Goal: Information Seeking & Learning: Learn about a topic

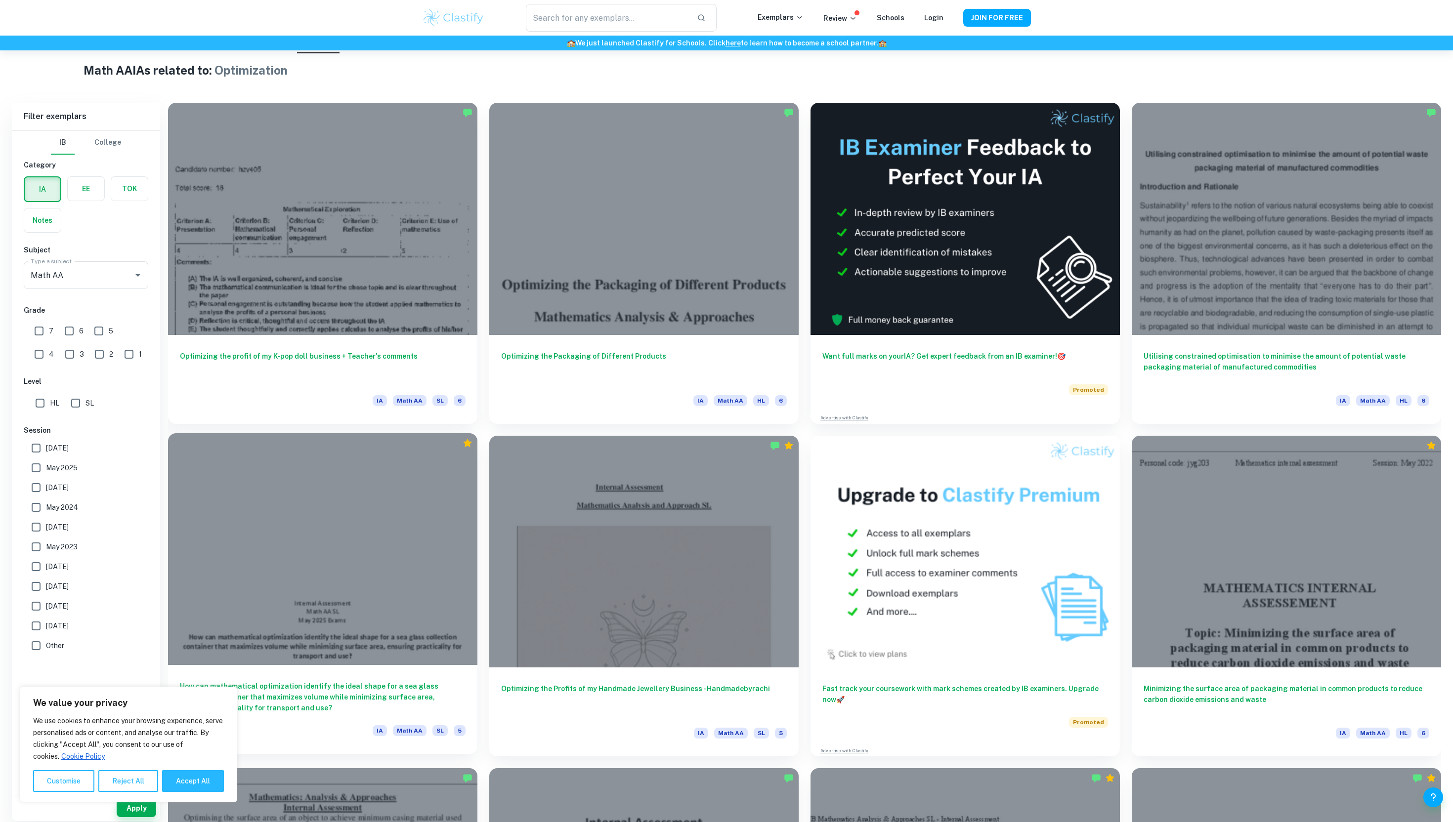
scroll to position [238, 0]
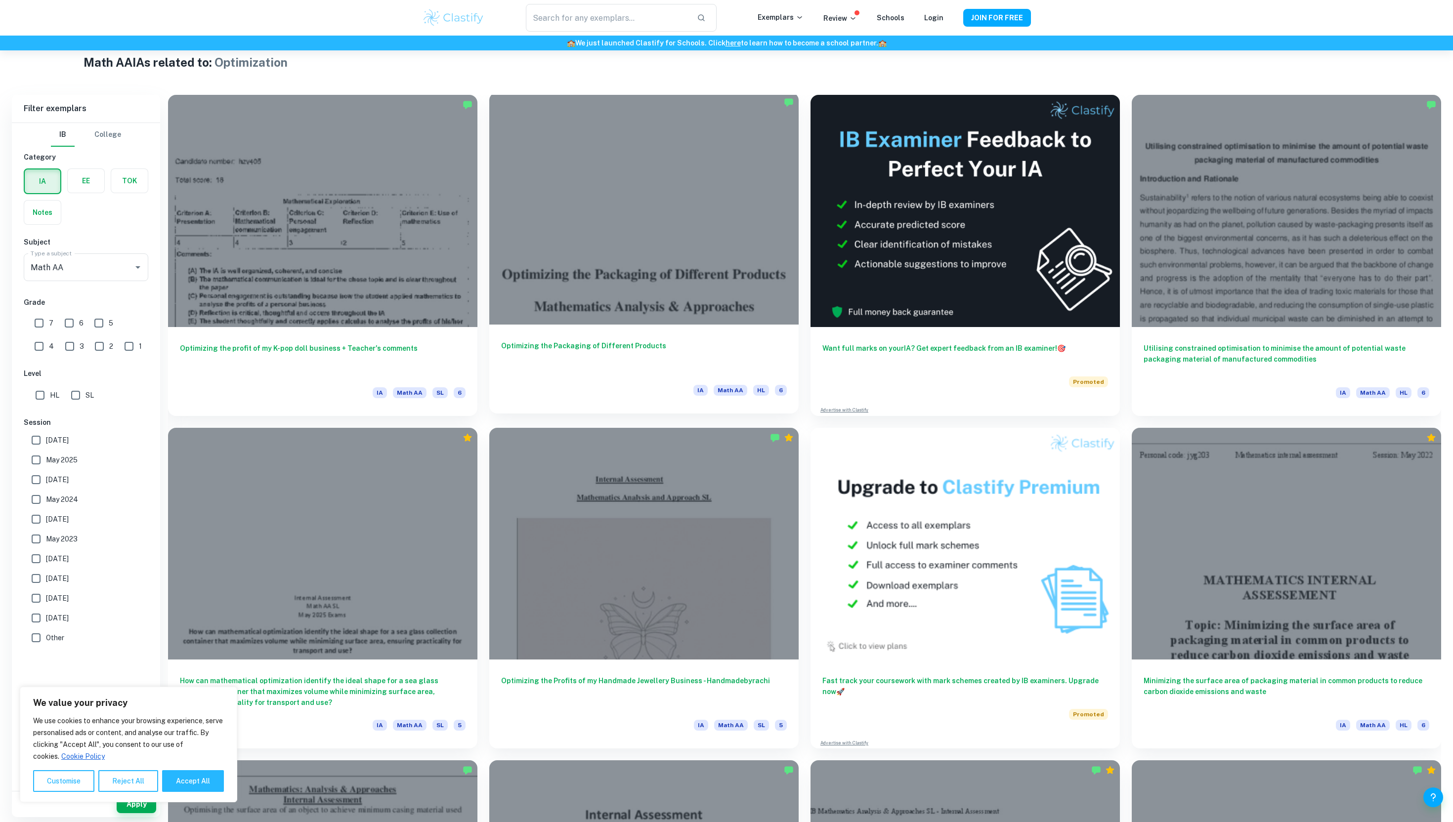
click at [682, 191] on div at bounding box center [643, 208] width 309 height 232
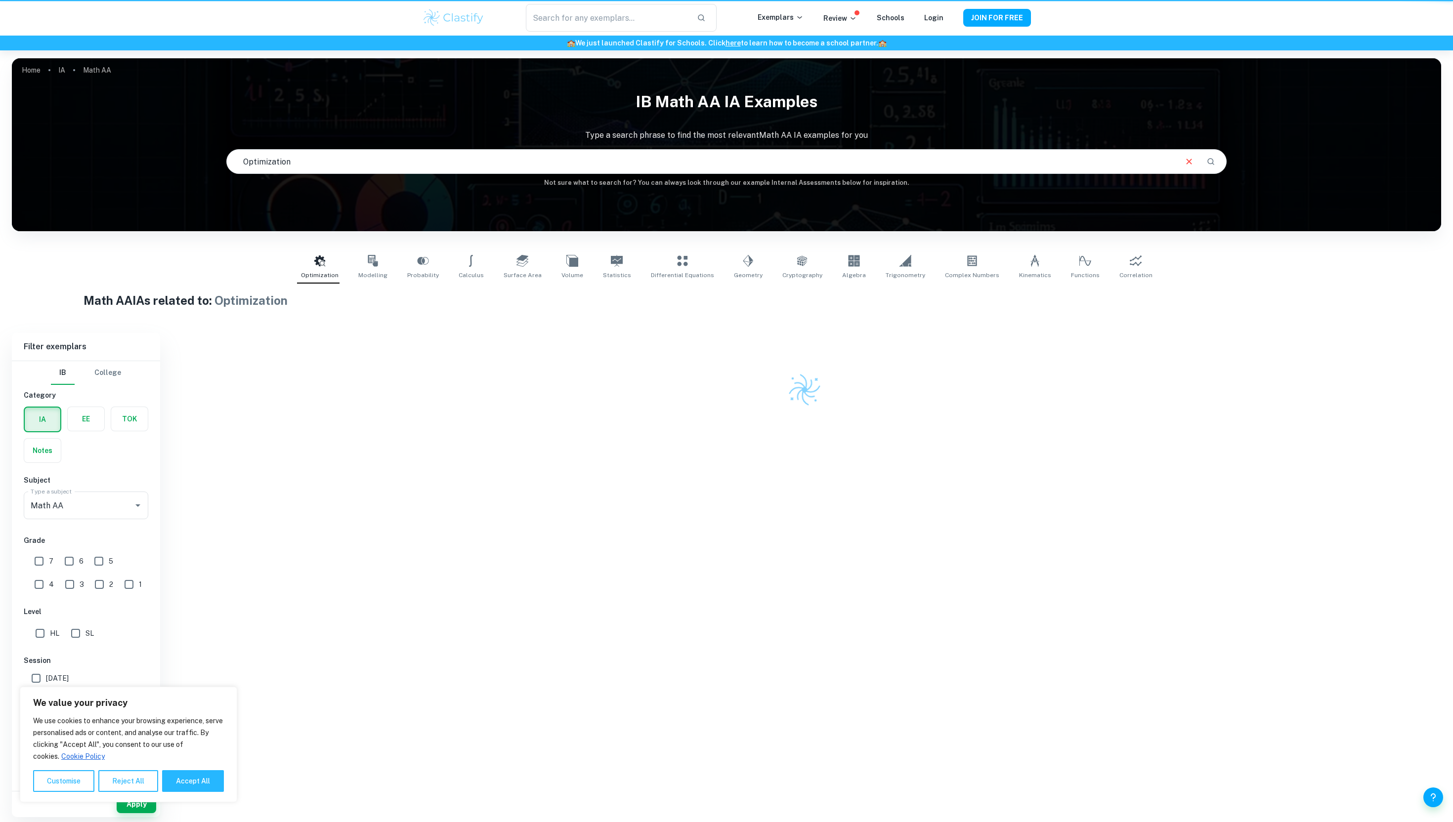
scroll to position [50, 0]
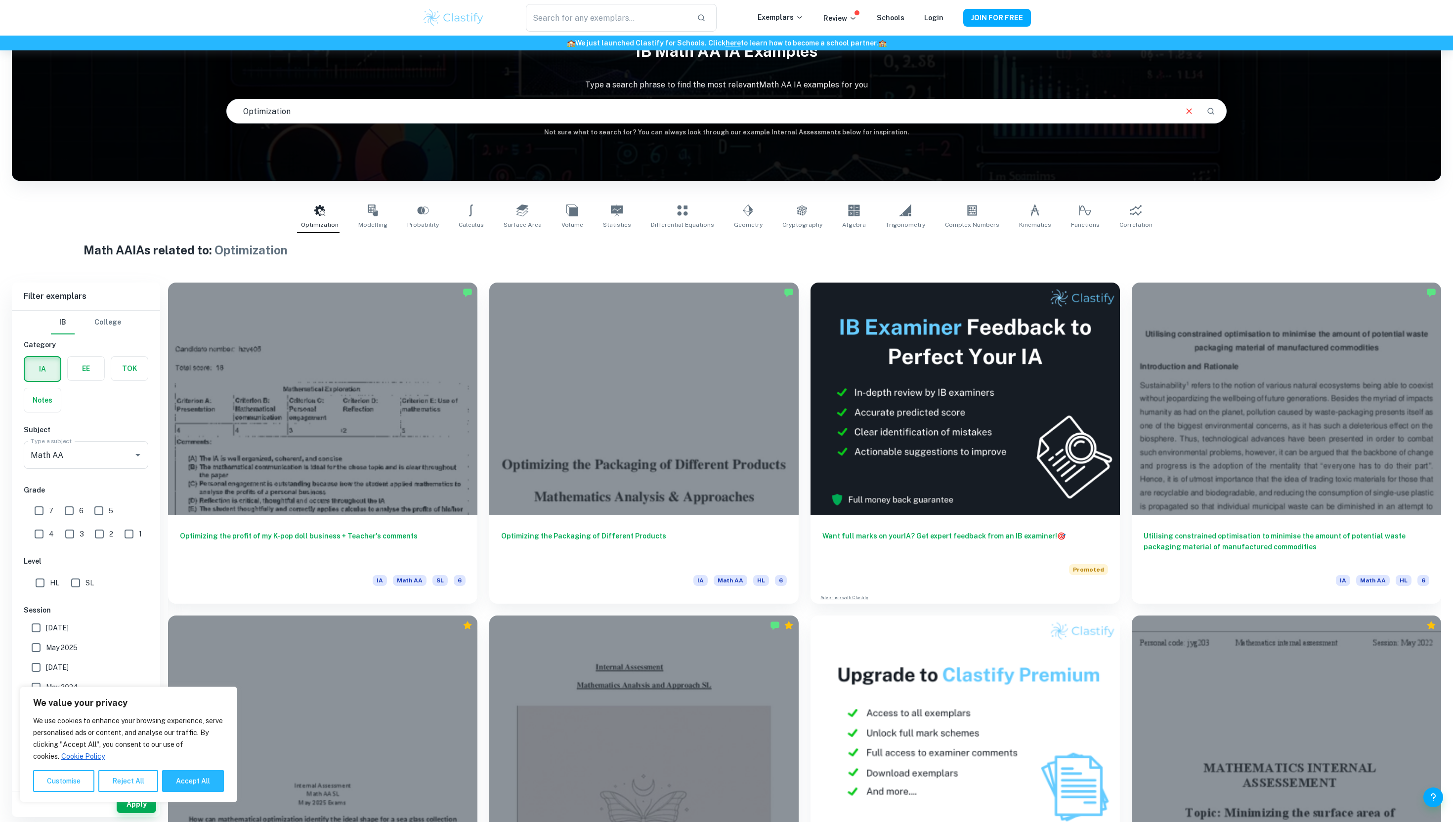
click at [46, 507] on input "7" at bounding box center [39, 511] width 20 height 20
checkbox input "true"
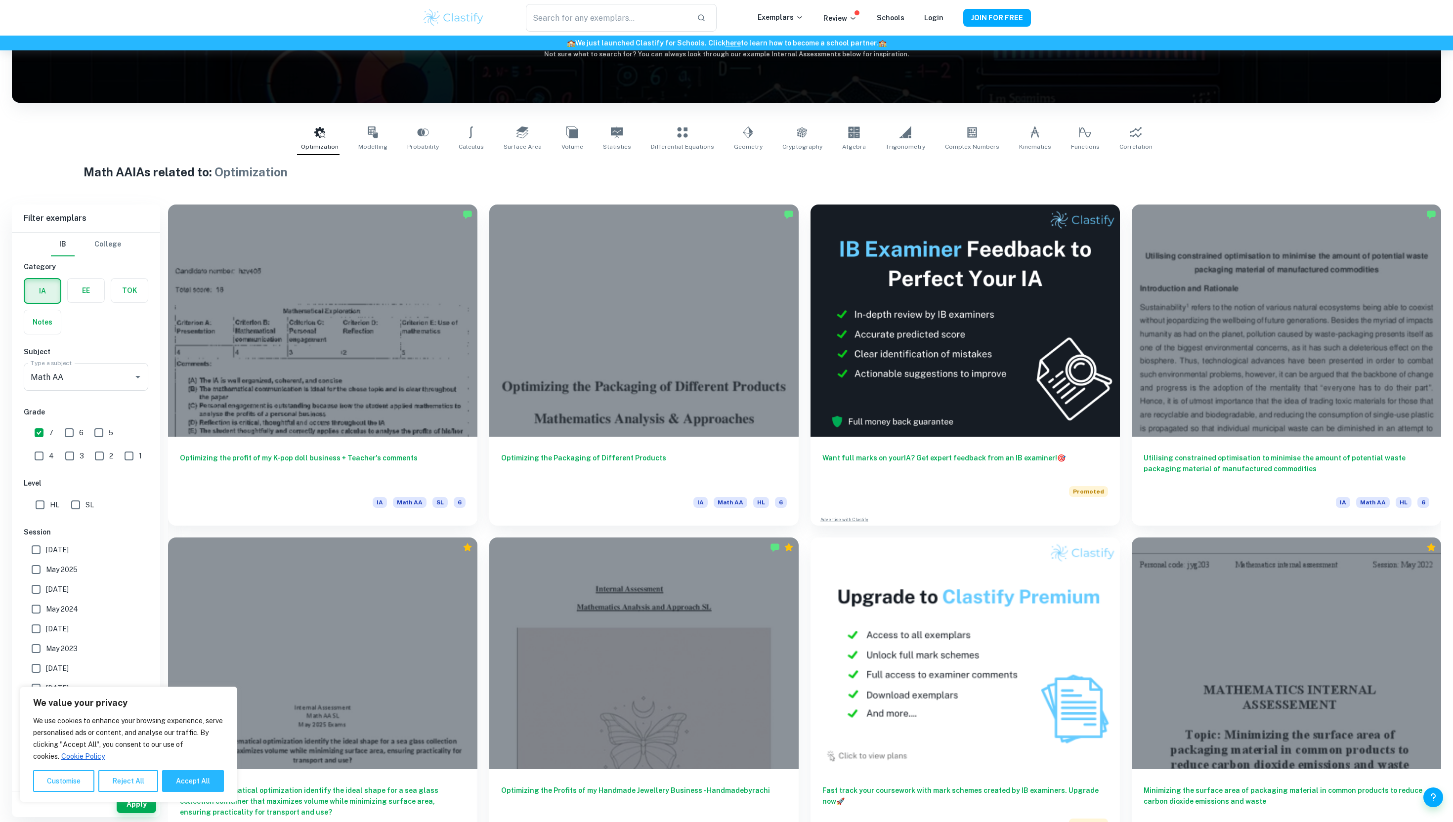
scroll to position [135, 0]
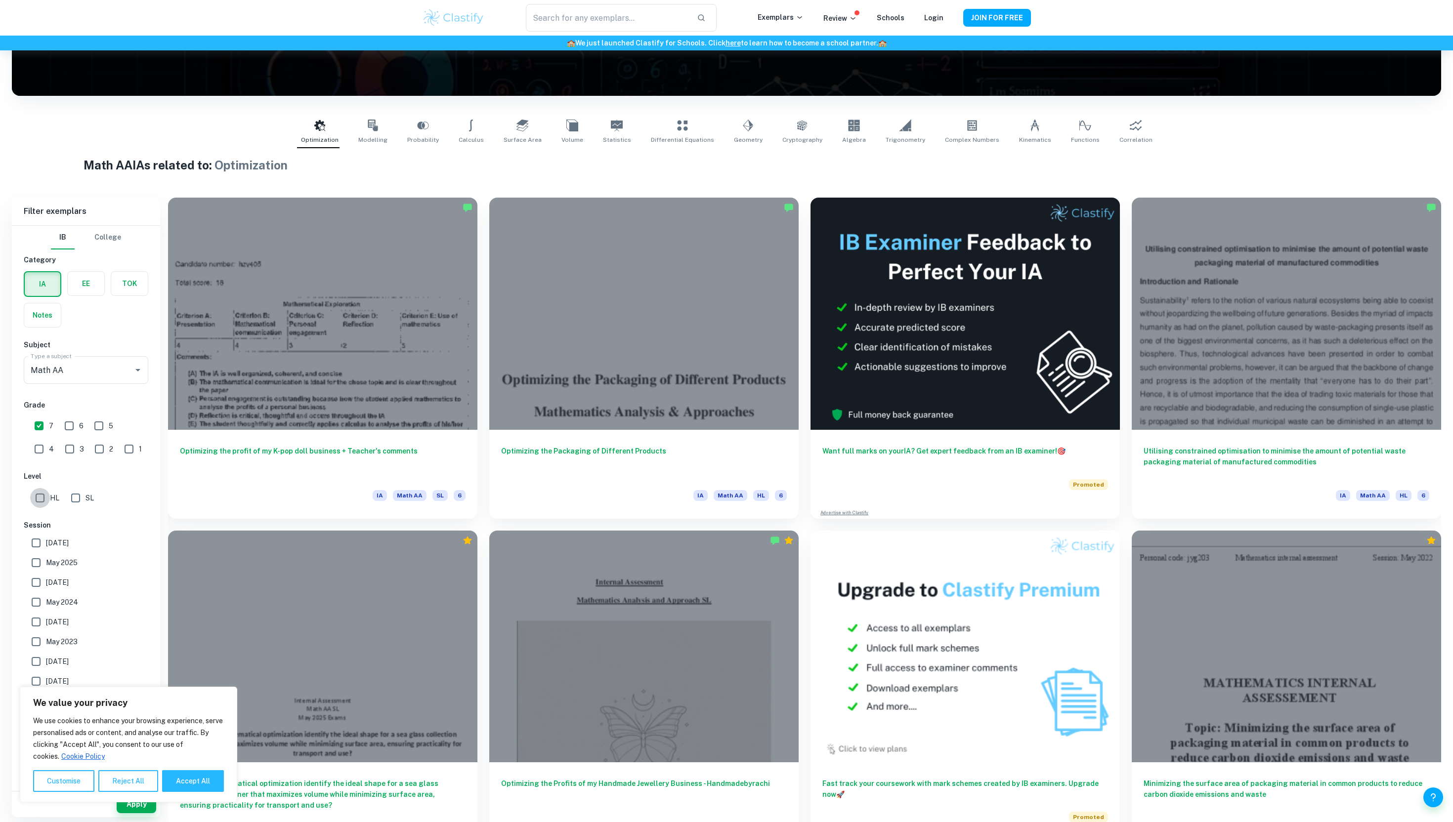
click at [46, 507] on input "HL" at bounding box center [40, 498] width 20 height 20
checkbox input "true"
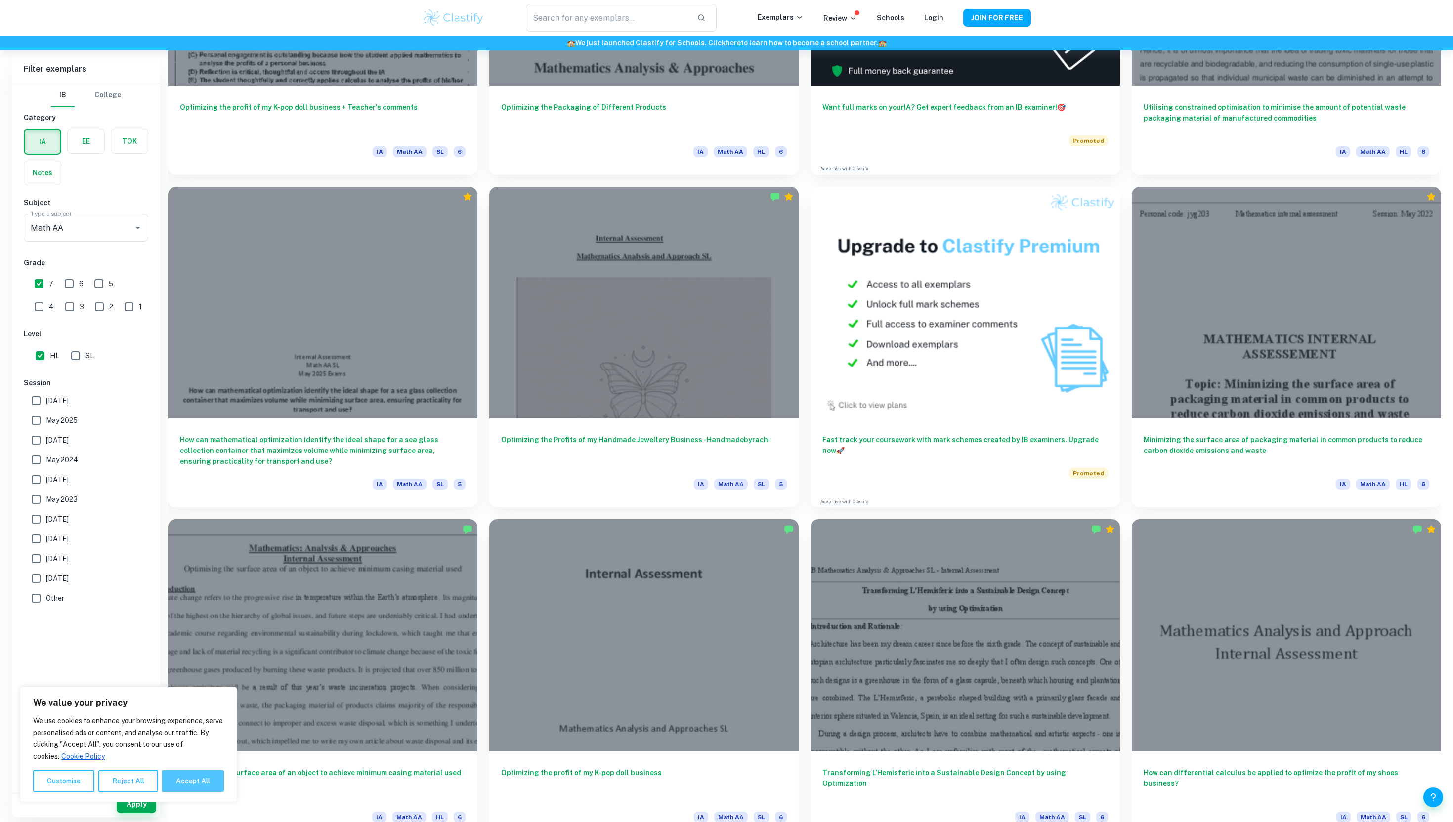
click at [198, 787] on button "Accept All" at bounding box center [193, 781] width 62 height 22
checkbox input "true"
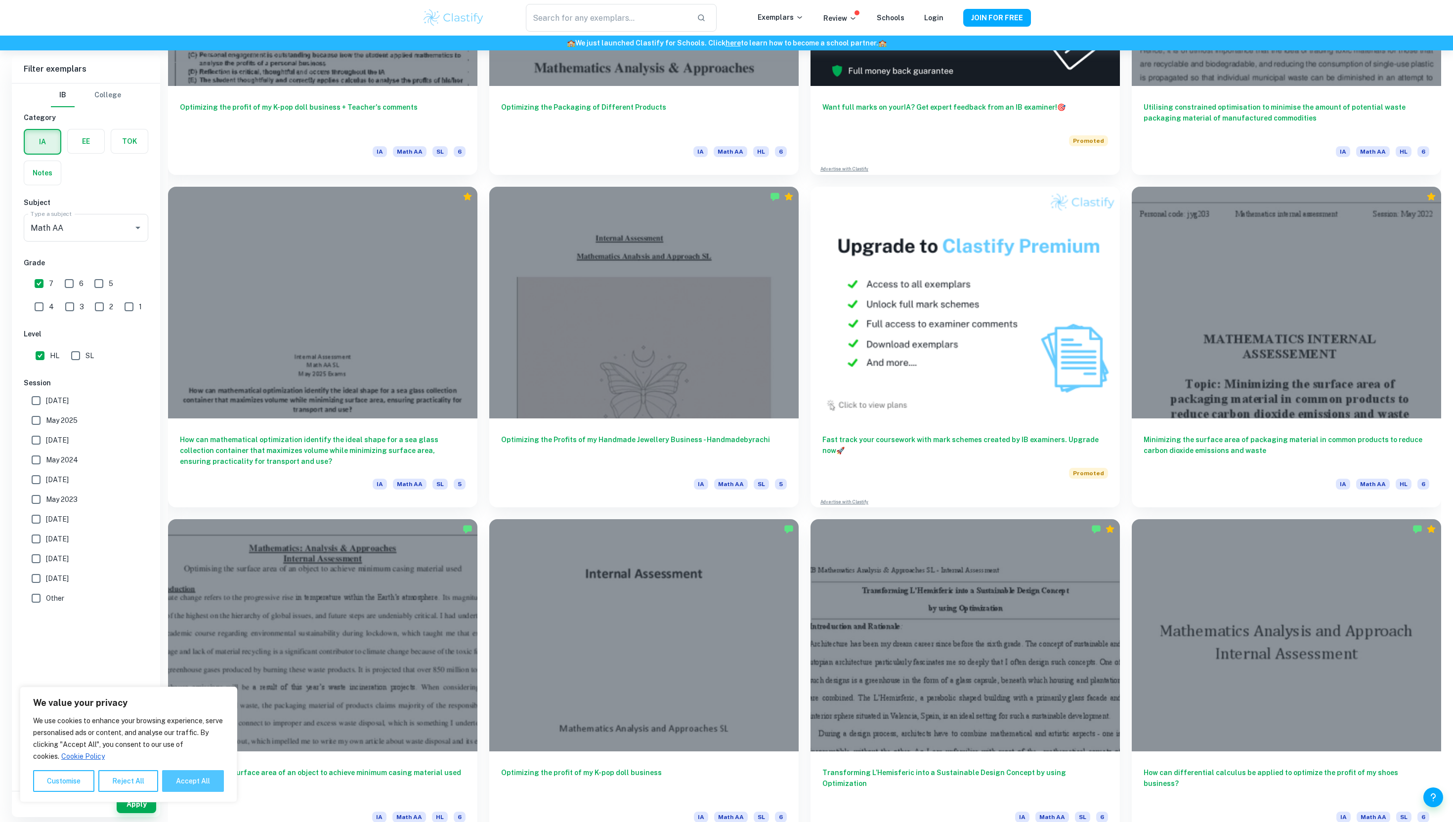
checkbox input "true"
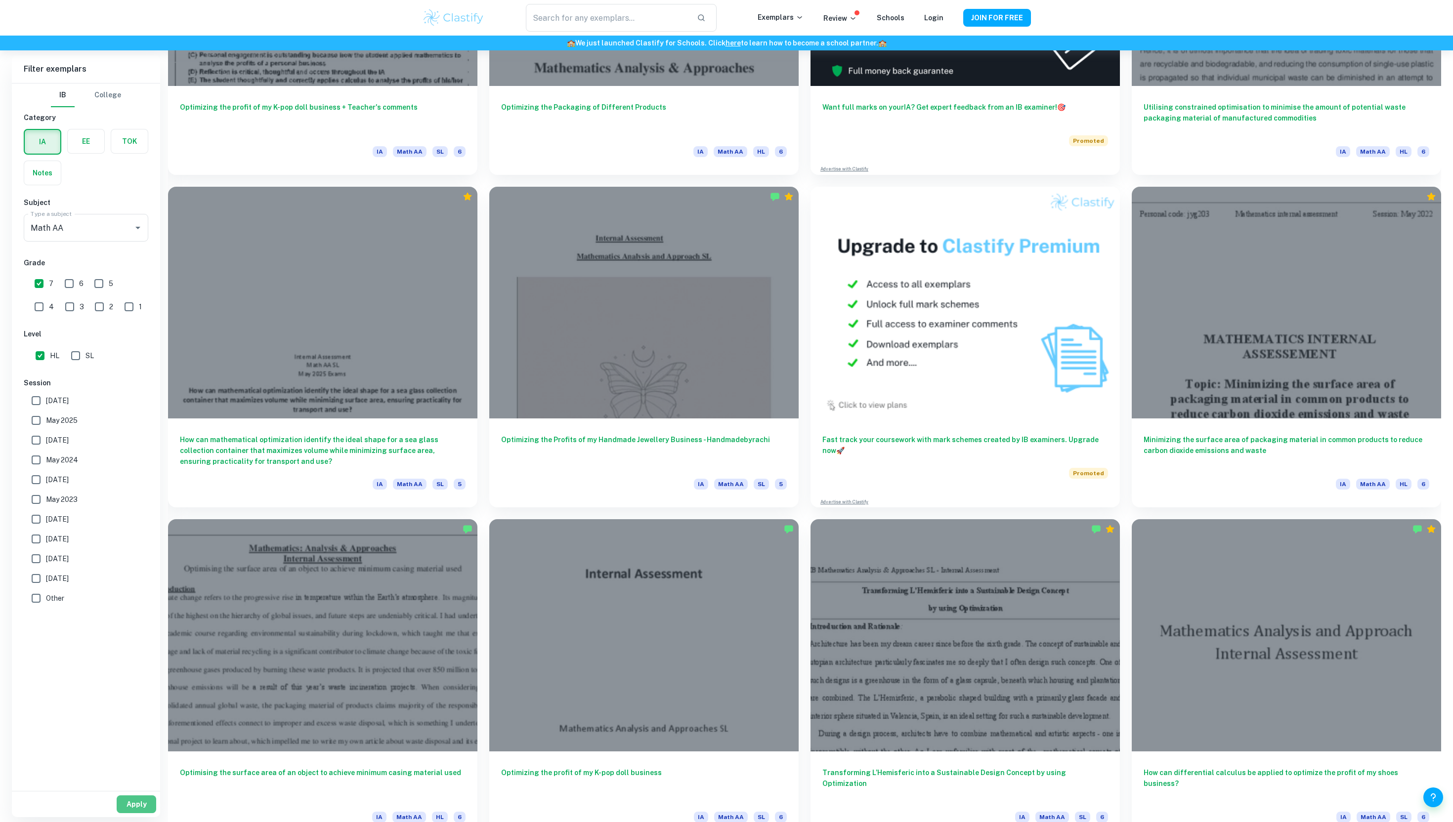
click at [142, 809] on button "Apply" at bounding box center [137, 805] width 40 height 18
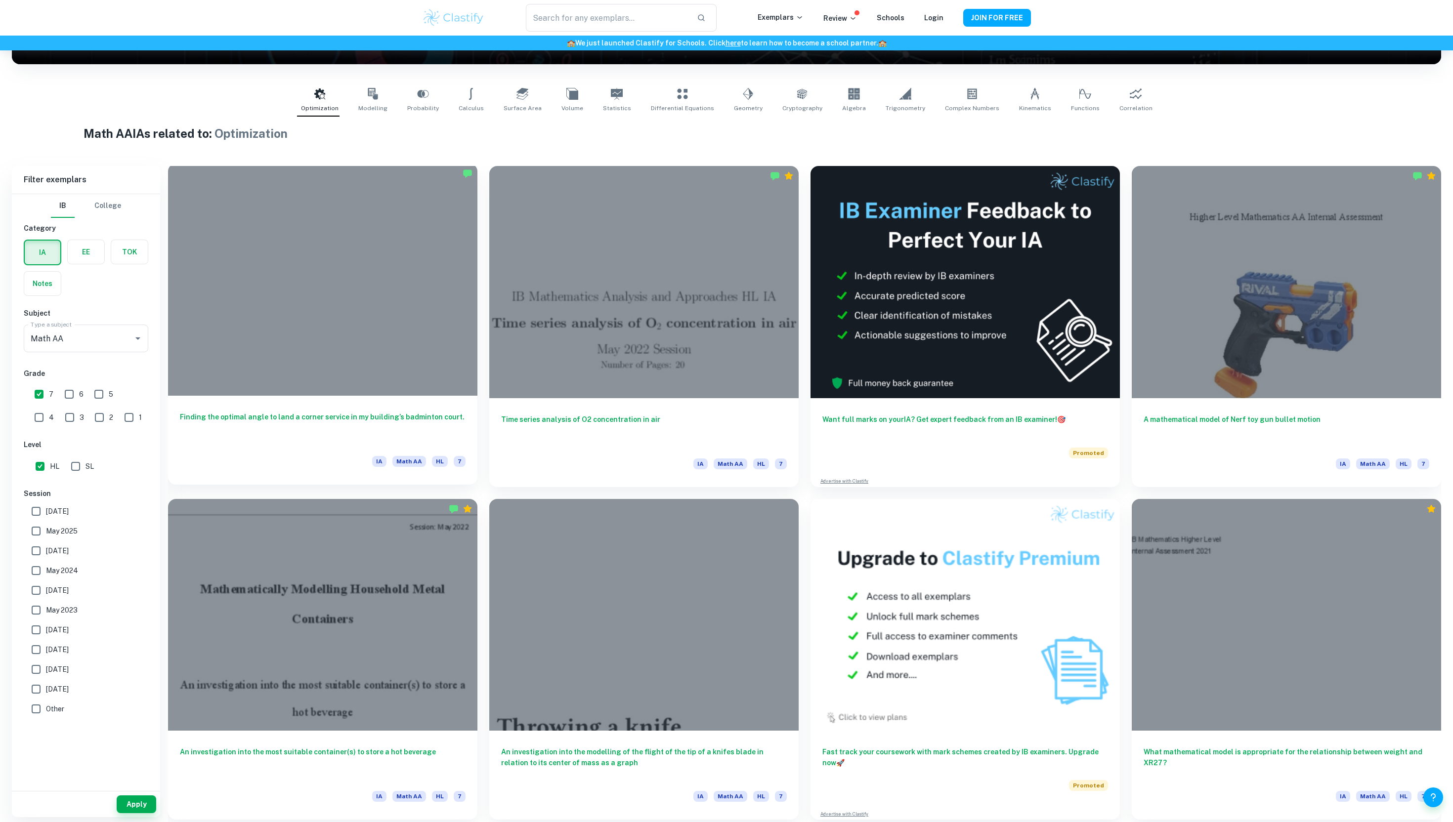
scroll to position [290, 0]
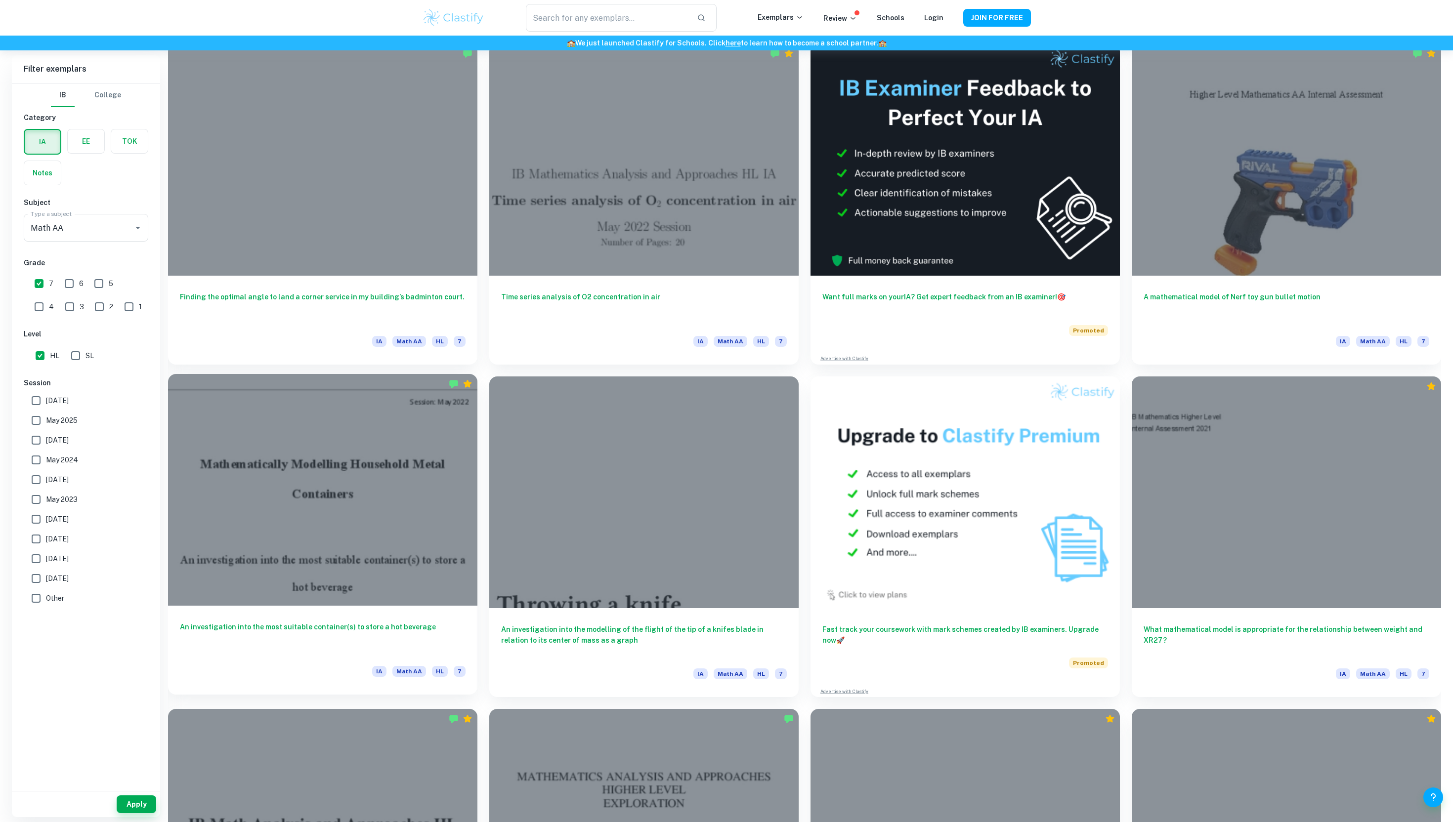
click at [416, 487] on div at bounding box center [322, 490] width 309 height 232
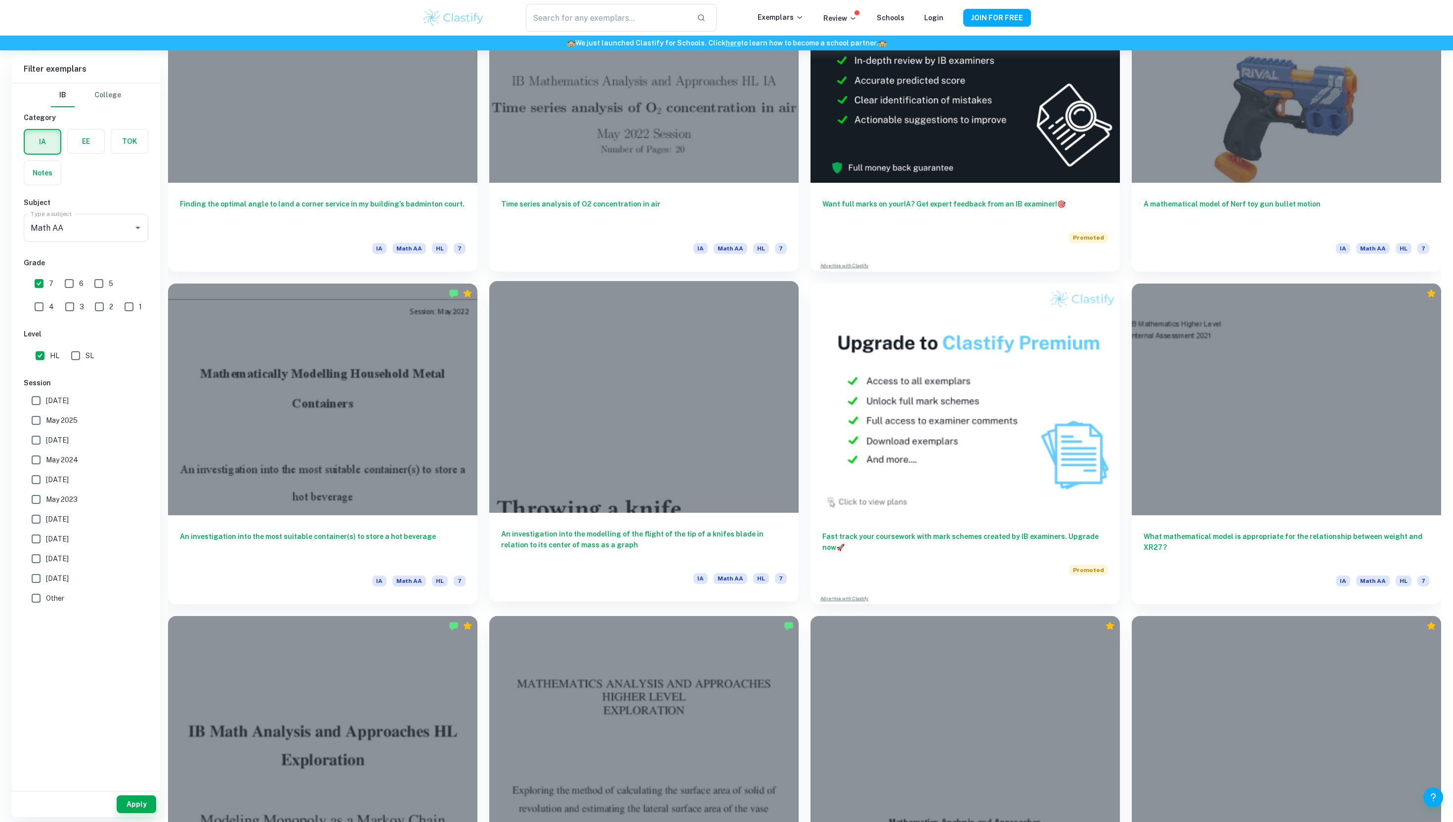
scroll to position [383, 0]
click at [669, 512] on div "An investigation into the modelling of the flight of the tip of a knifes blade …" at bounding box center [643, 556] width 309 height 89
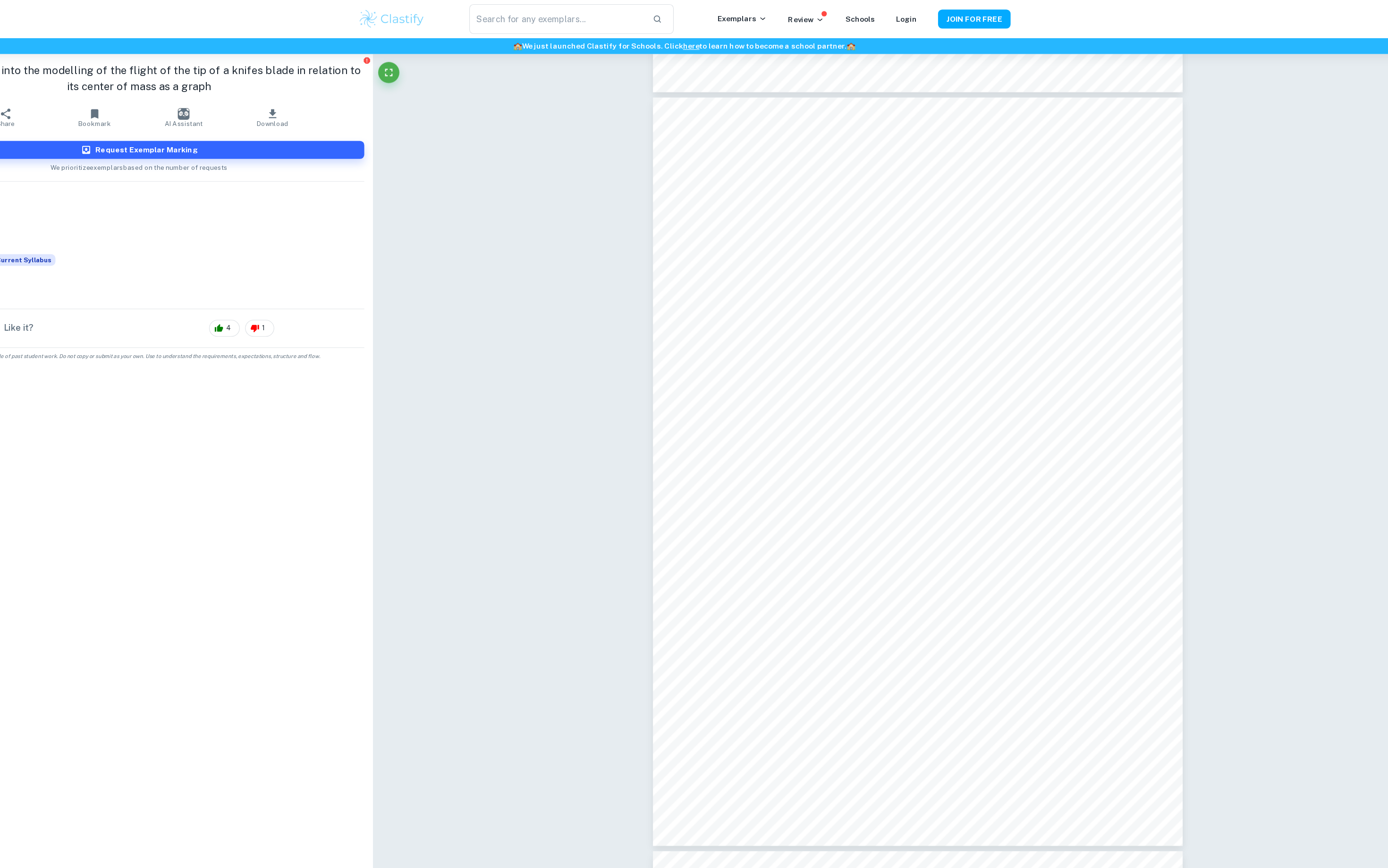
scroll to position [485, 0]
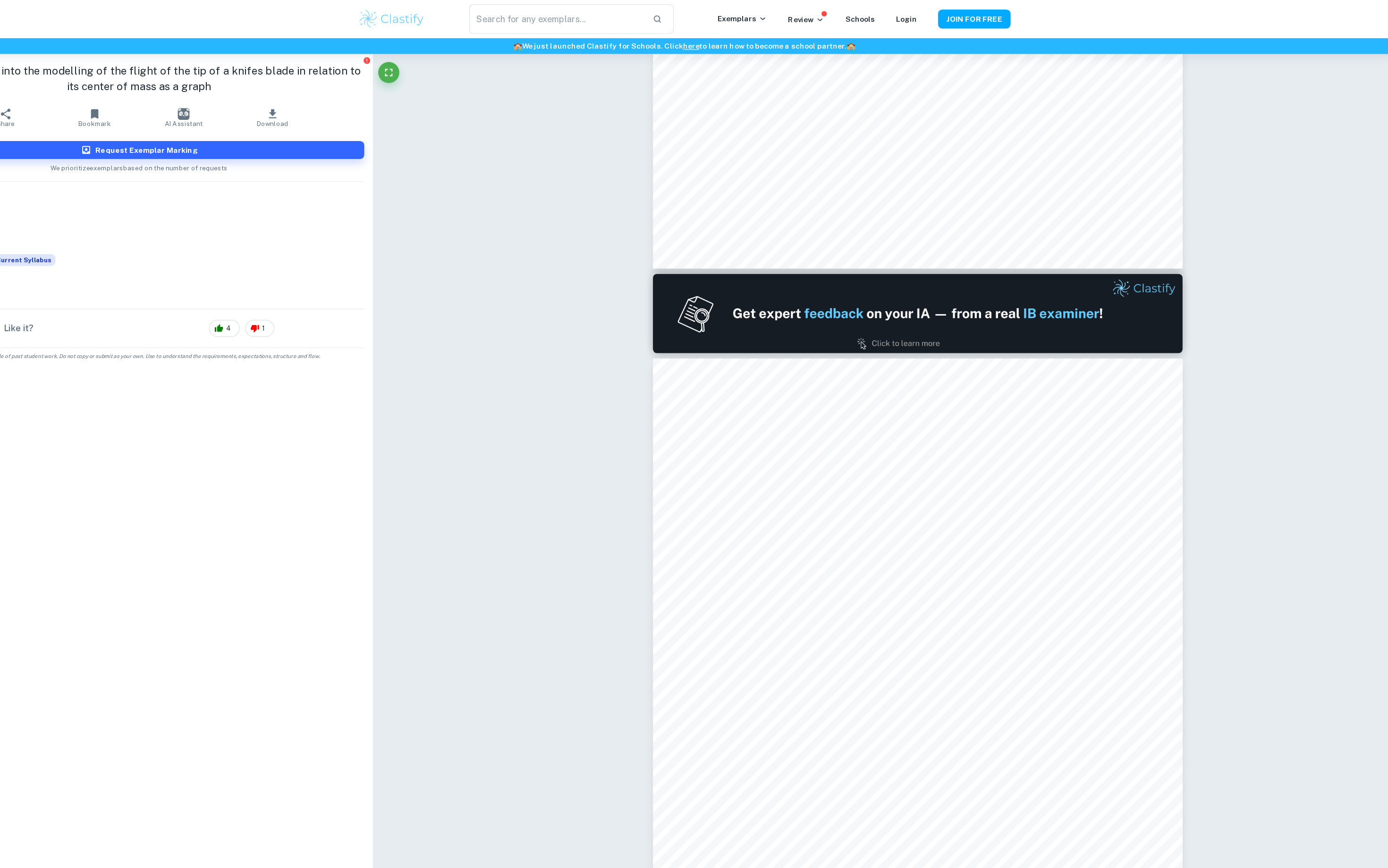
type input "1"
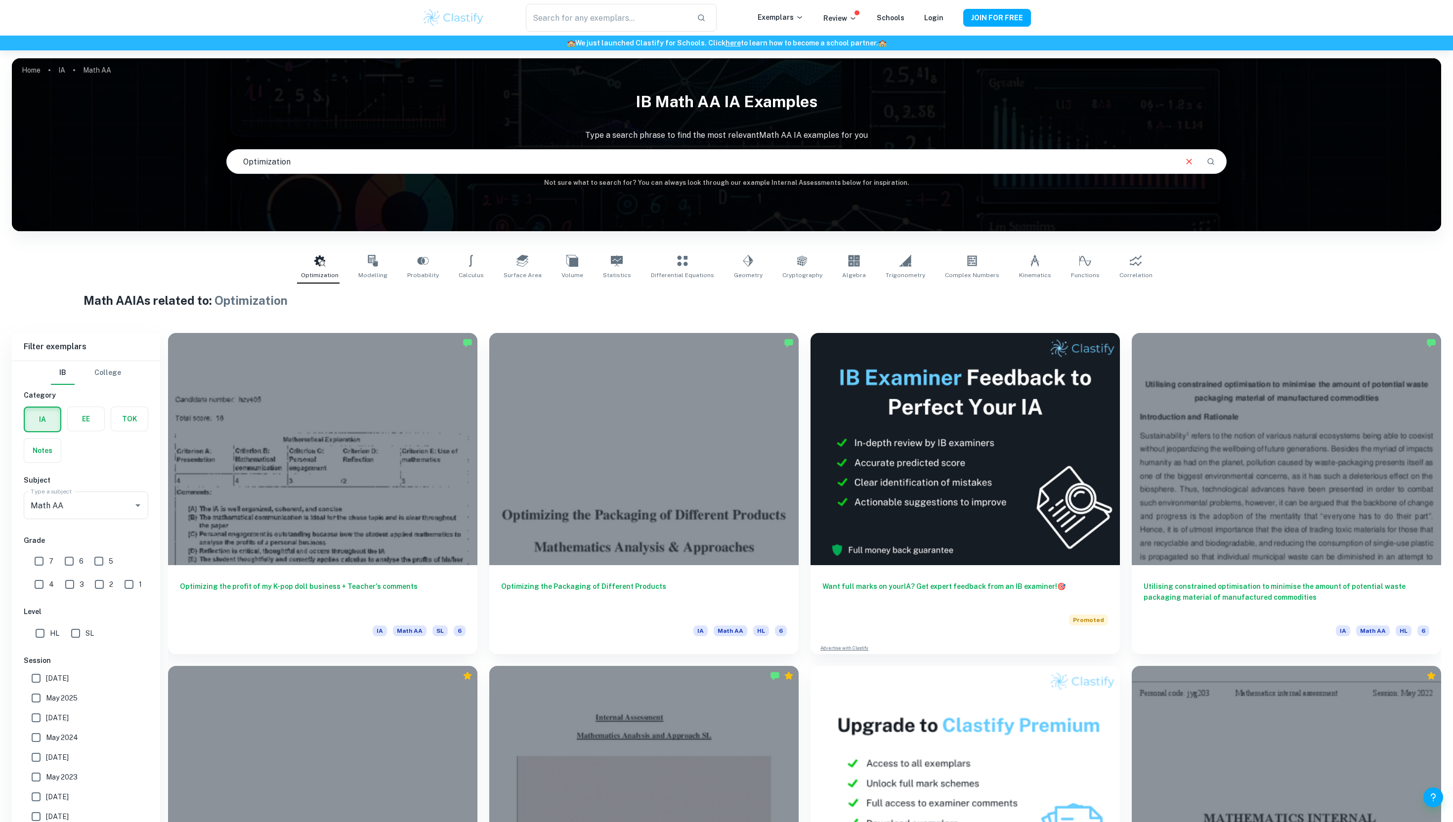
scroll to position [100, 0]
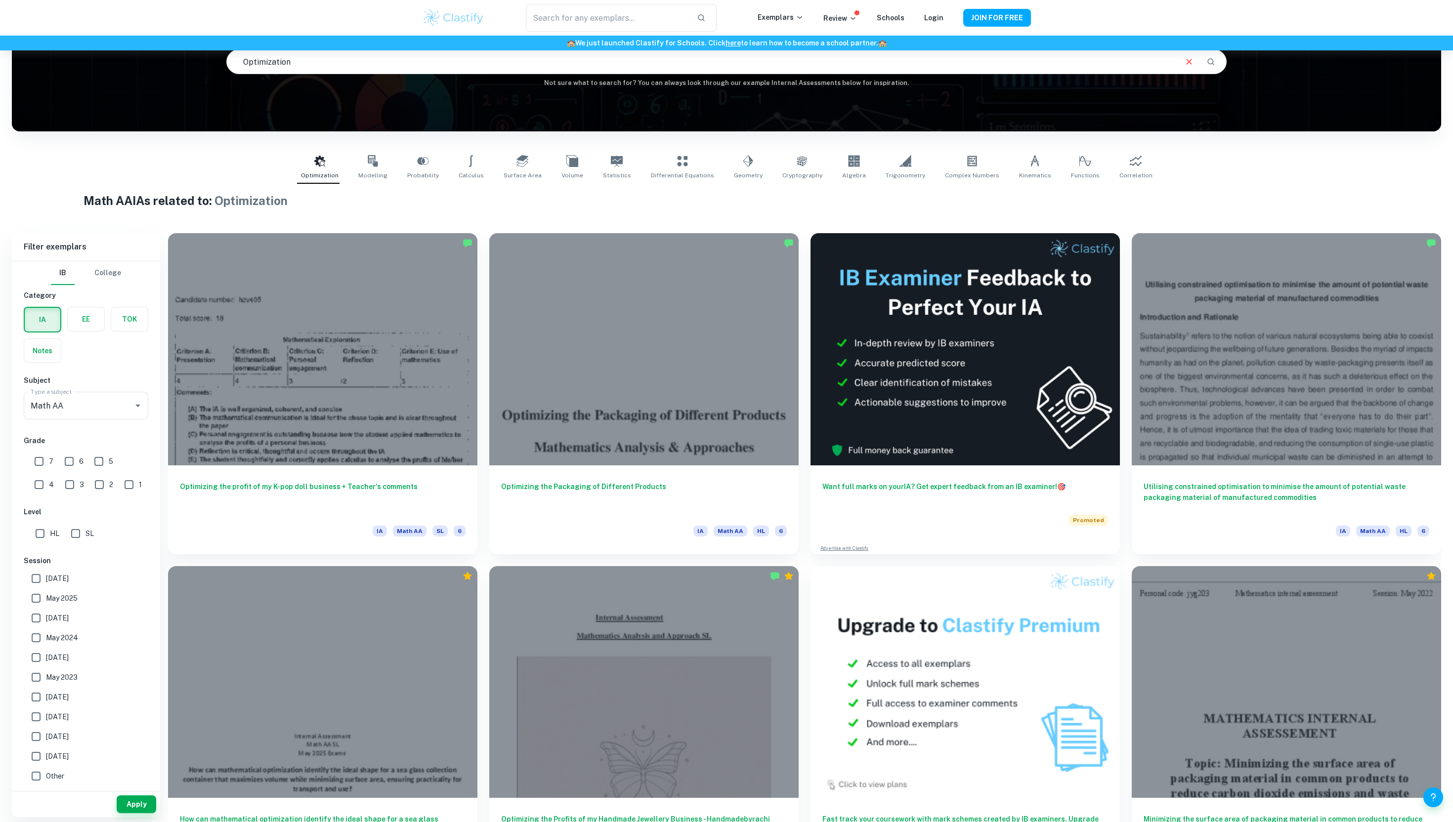
click at [38, 459] on input "7" at bounding box center [39, 462] width 20 height 20
checkbox input "true"
click at [45, 531] on input "HL" at bounding box center [40, 534] width 20 height 20
checkbox input "true"
click at [117, 801] on button "Apply" at bounding box center [137, 805] width 40 height 18
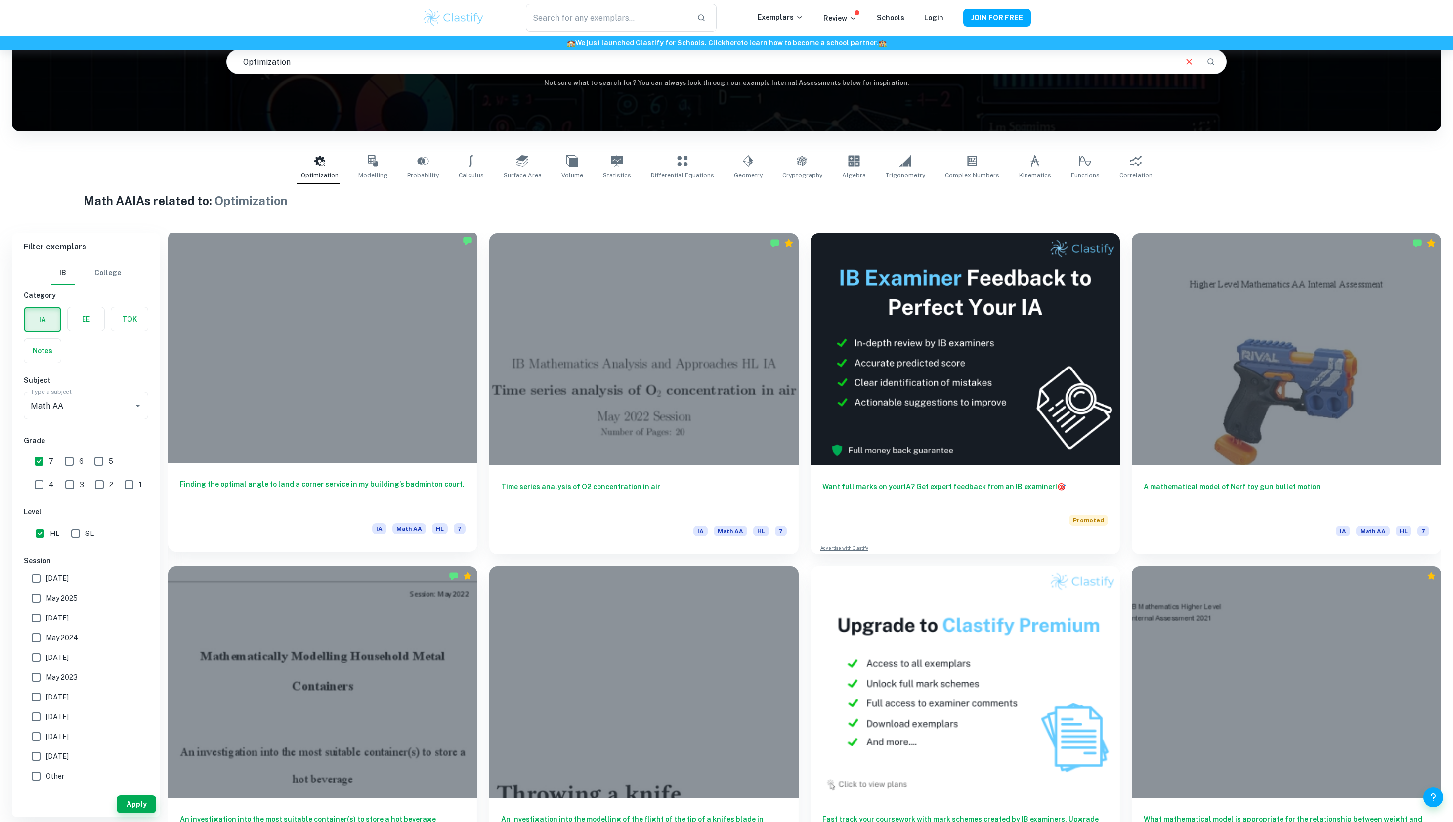
click at [333, 424] on div at bounding box center [322, 347] width 309 height 232
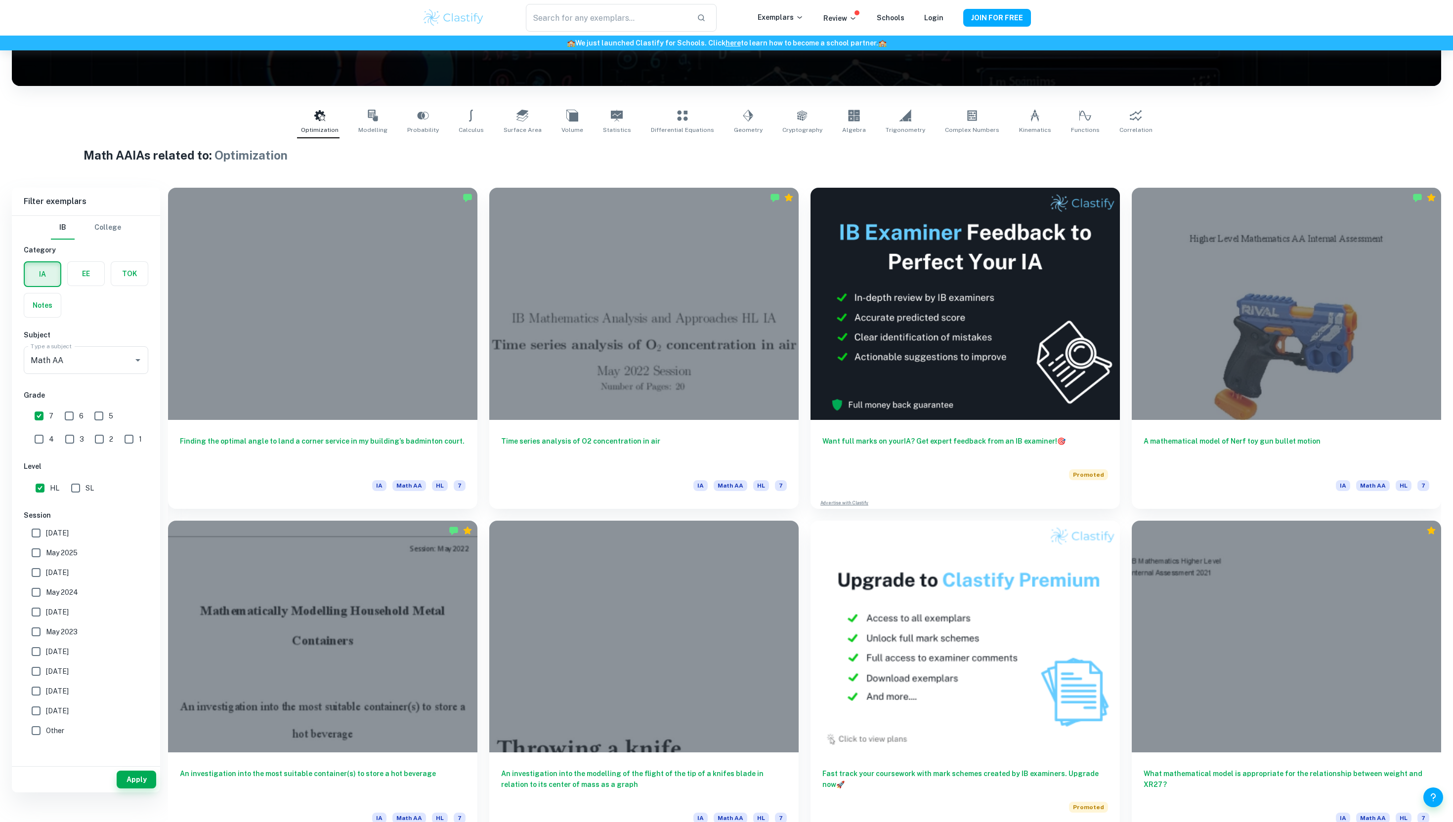
scroll to position [144, 0]
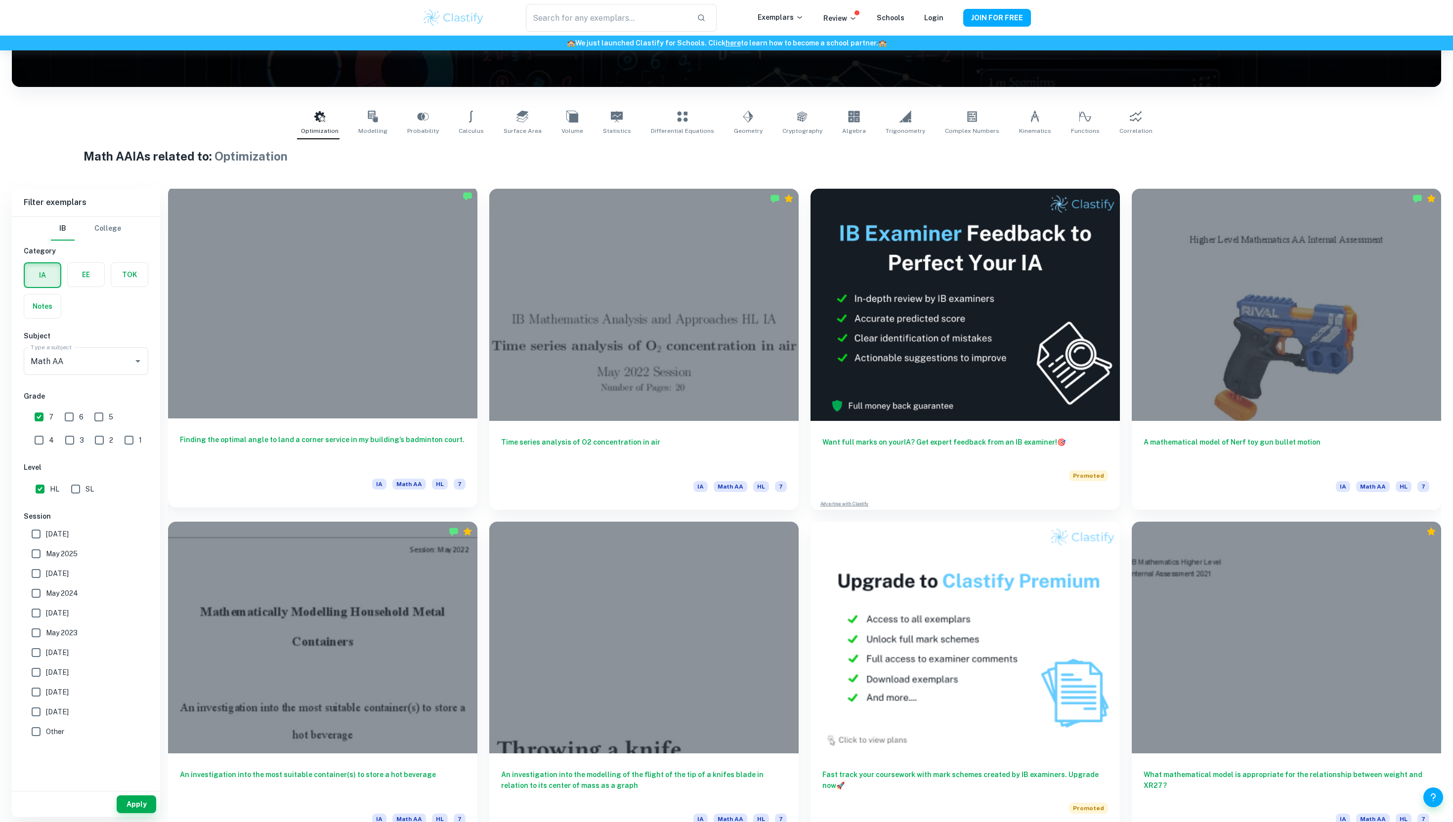
click at [401, 460] on h6 "Finding the optimal angle to land a corner service in my building’s badminton c…" at bounding box center [323, 450] width 286 height 33
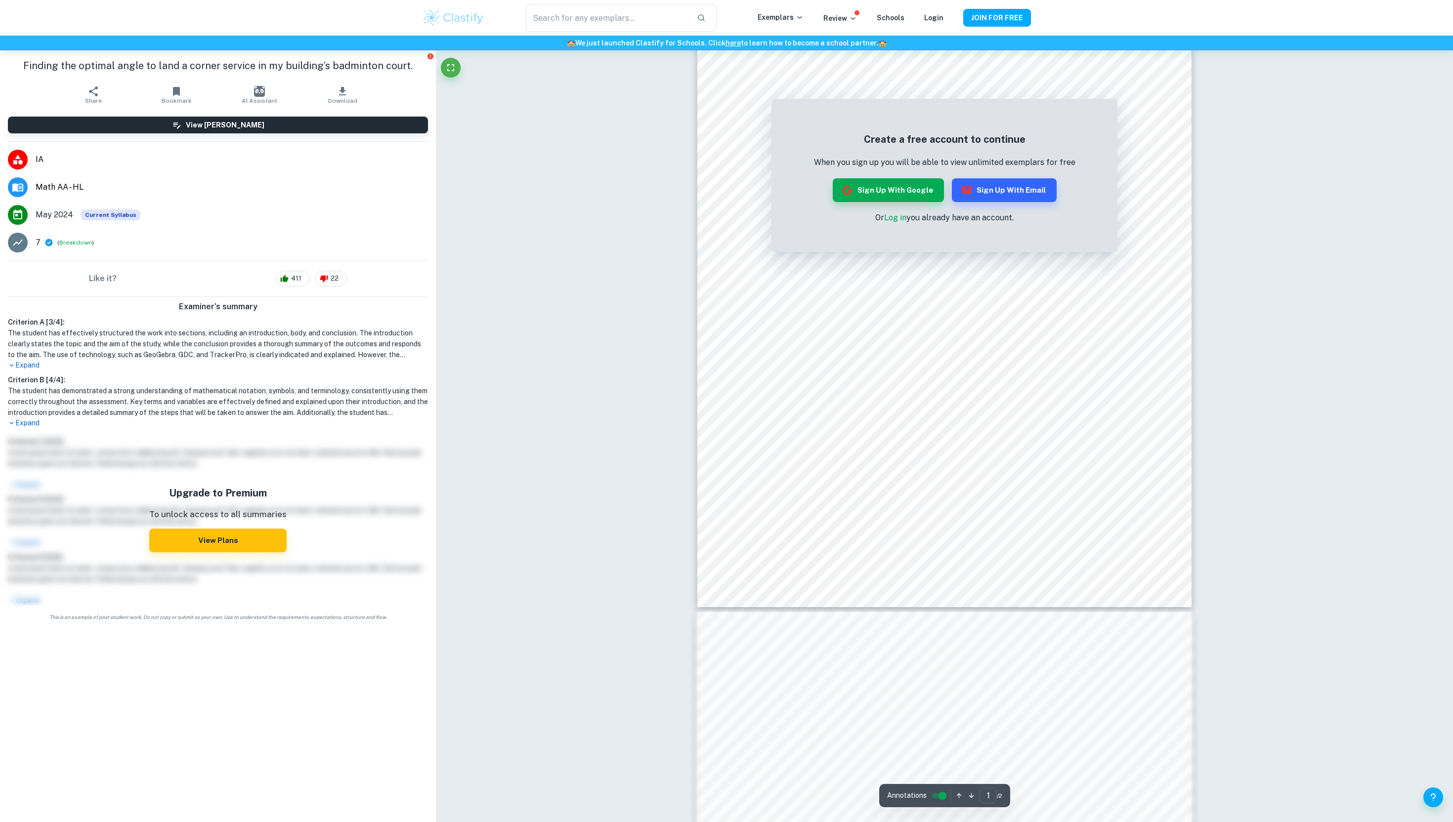
scroll to position [710, 0]
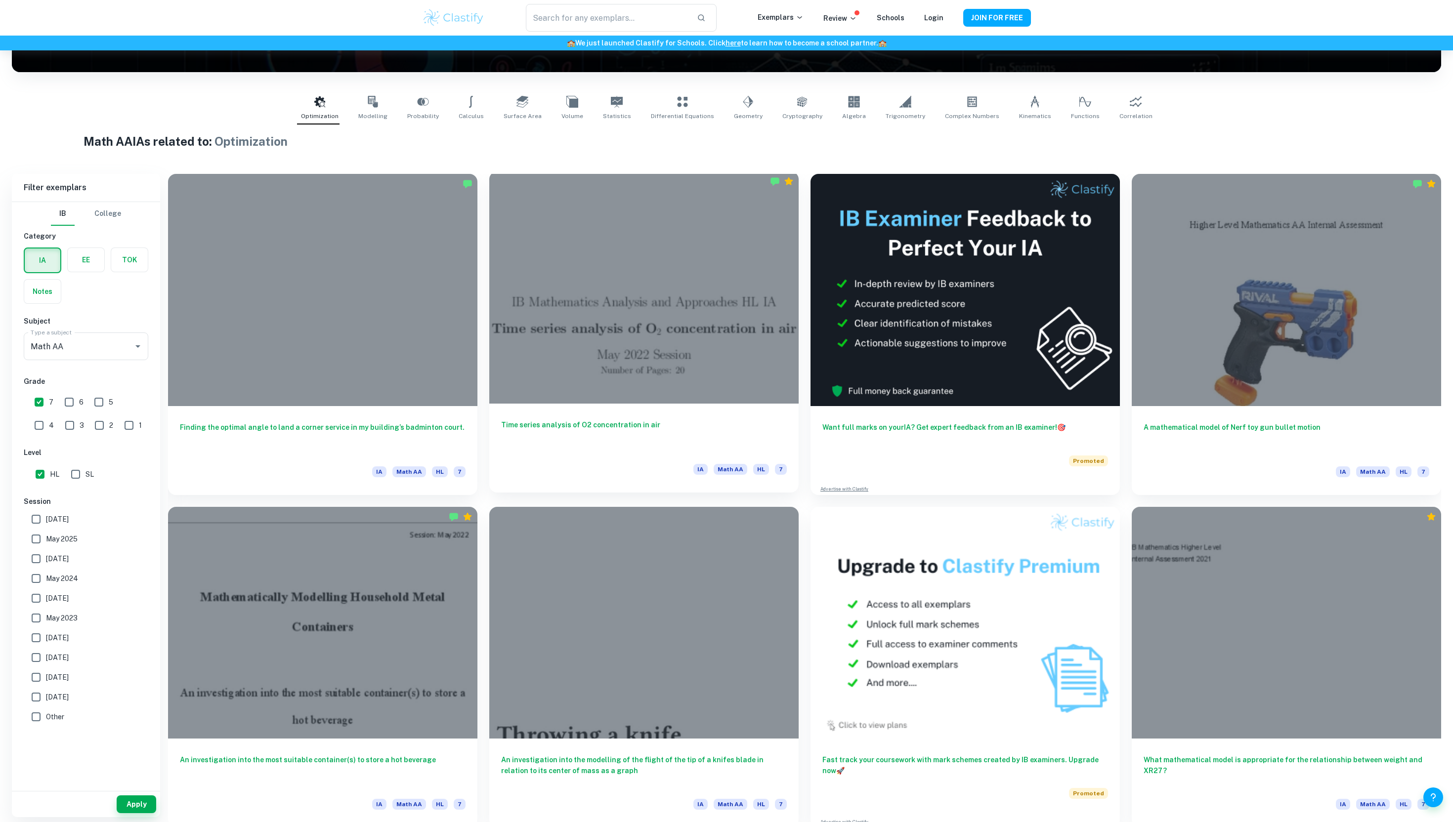
scroll to position [188, 0]
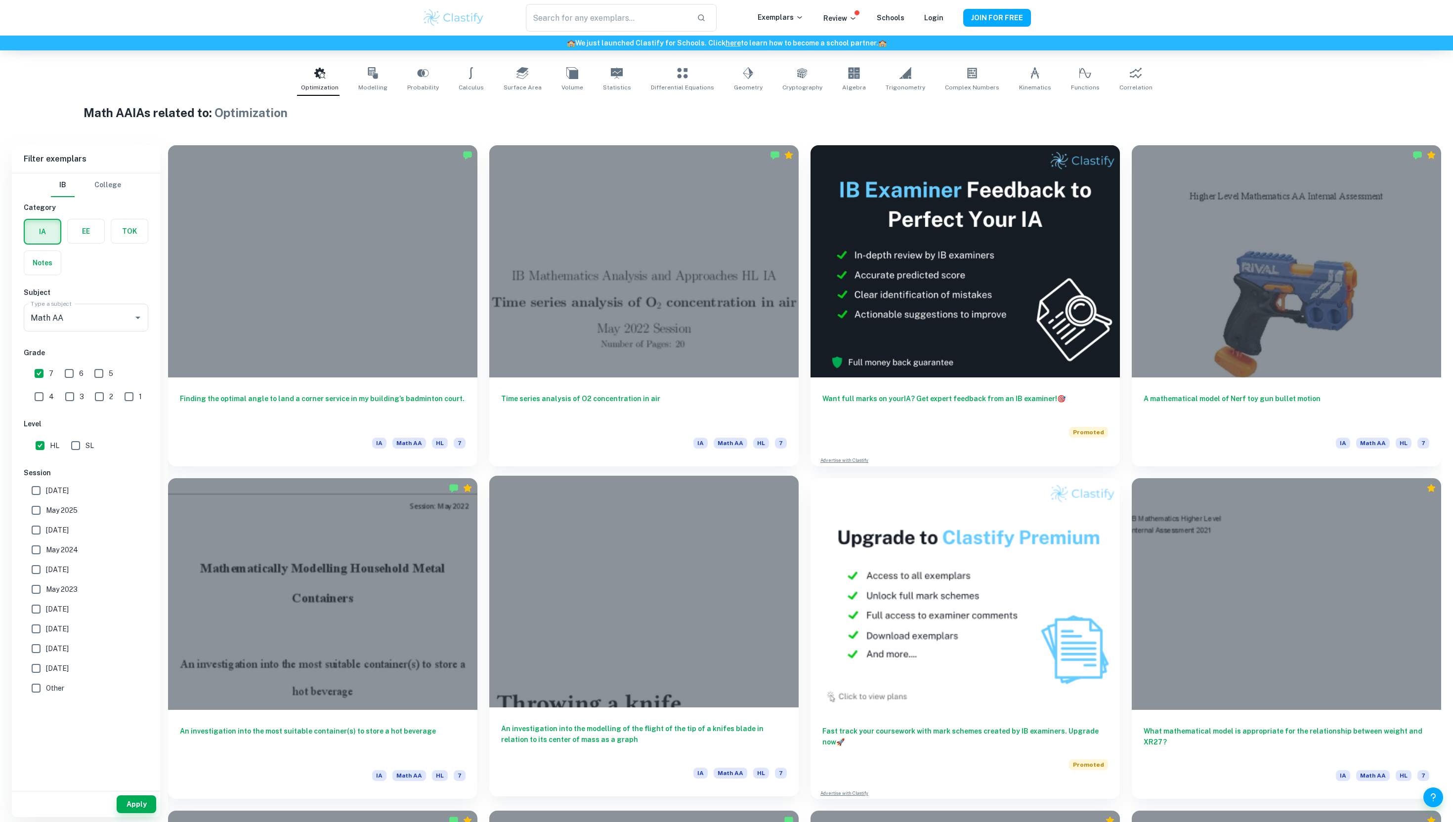
click at [544, 644] on div at bounding box center [643, 592] width 309 height 232
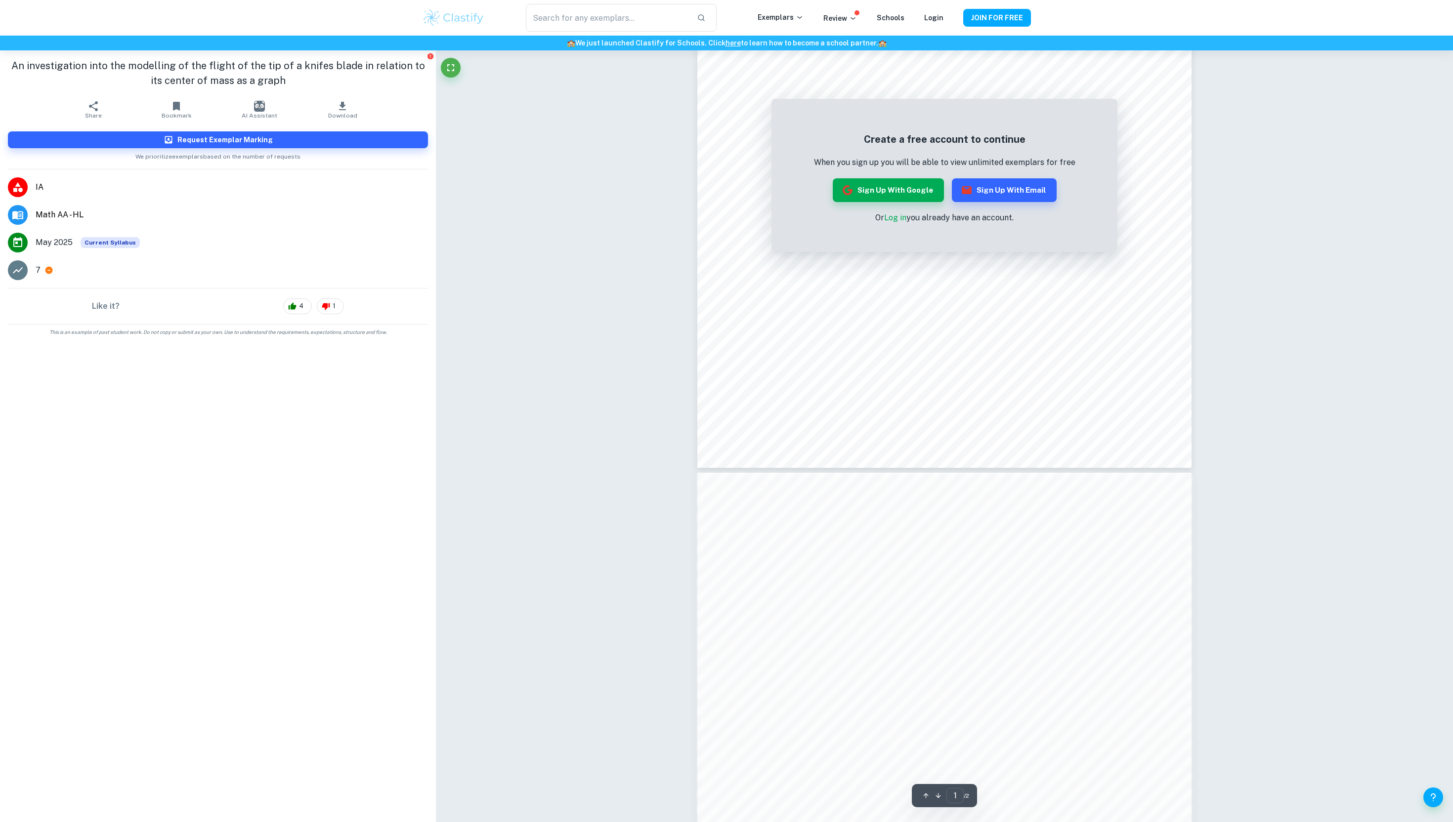
scroll to position [227, 0]
click at [903, 197] on button "Sign up with Google" at bounding box center [888, 190] width 111 height 24
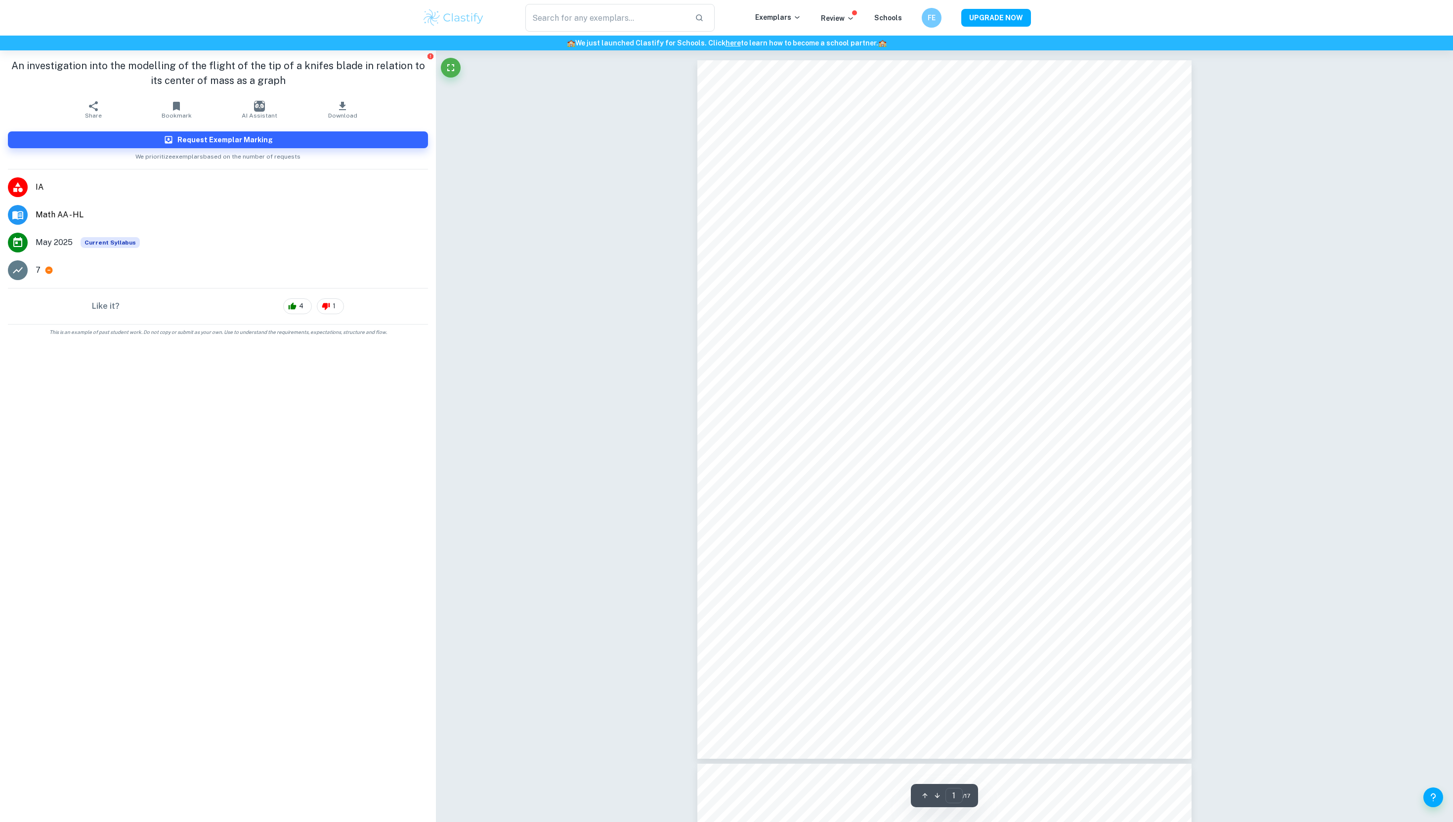
scroll to position [227, 0]
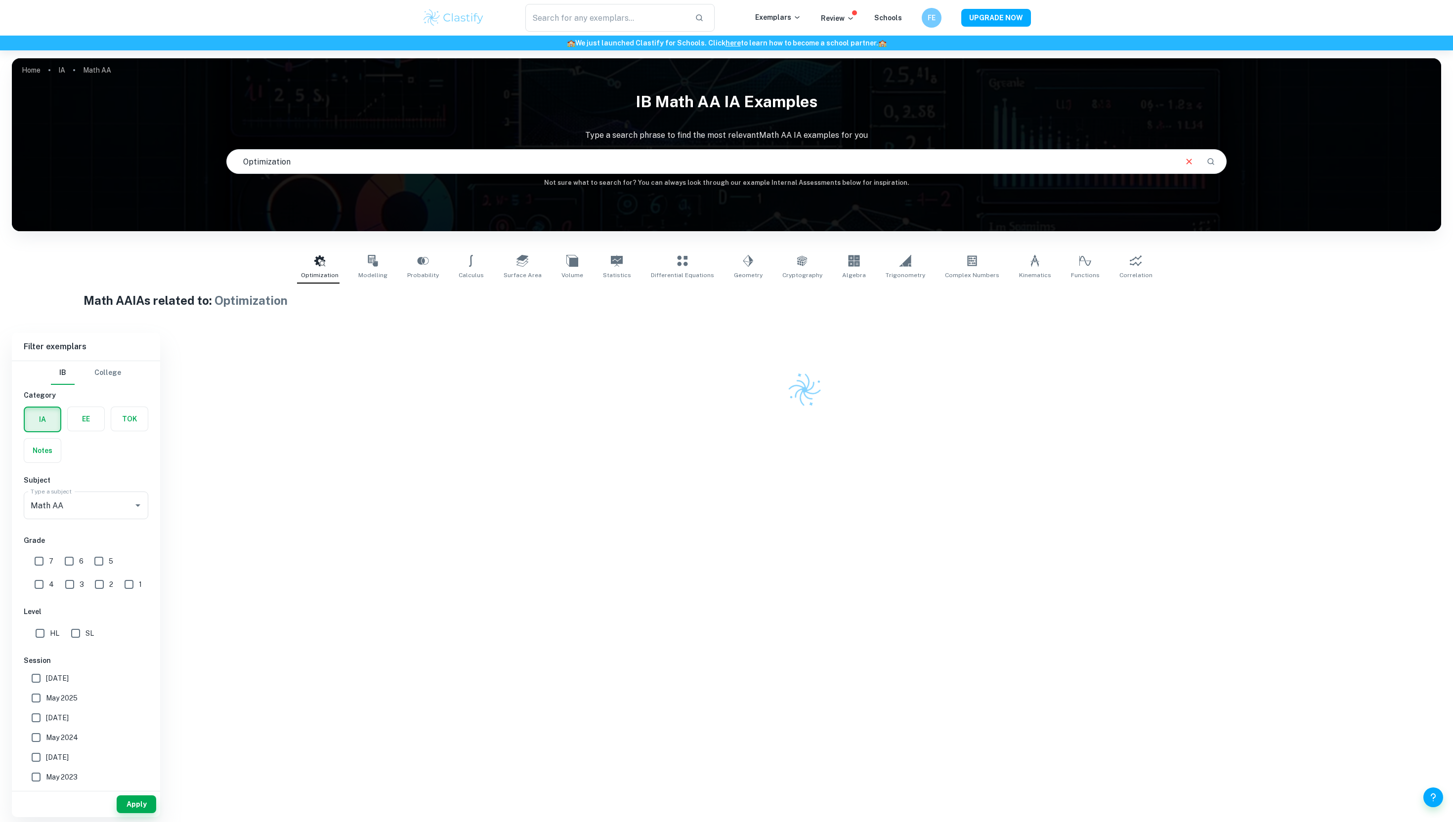
scroll to position [188, 0]
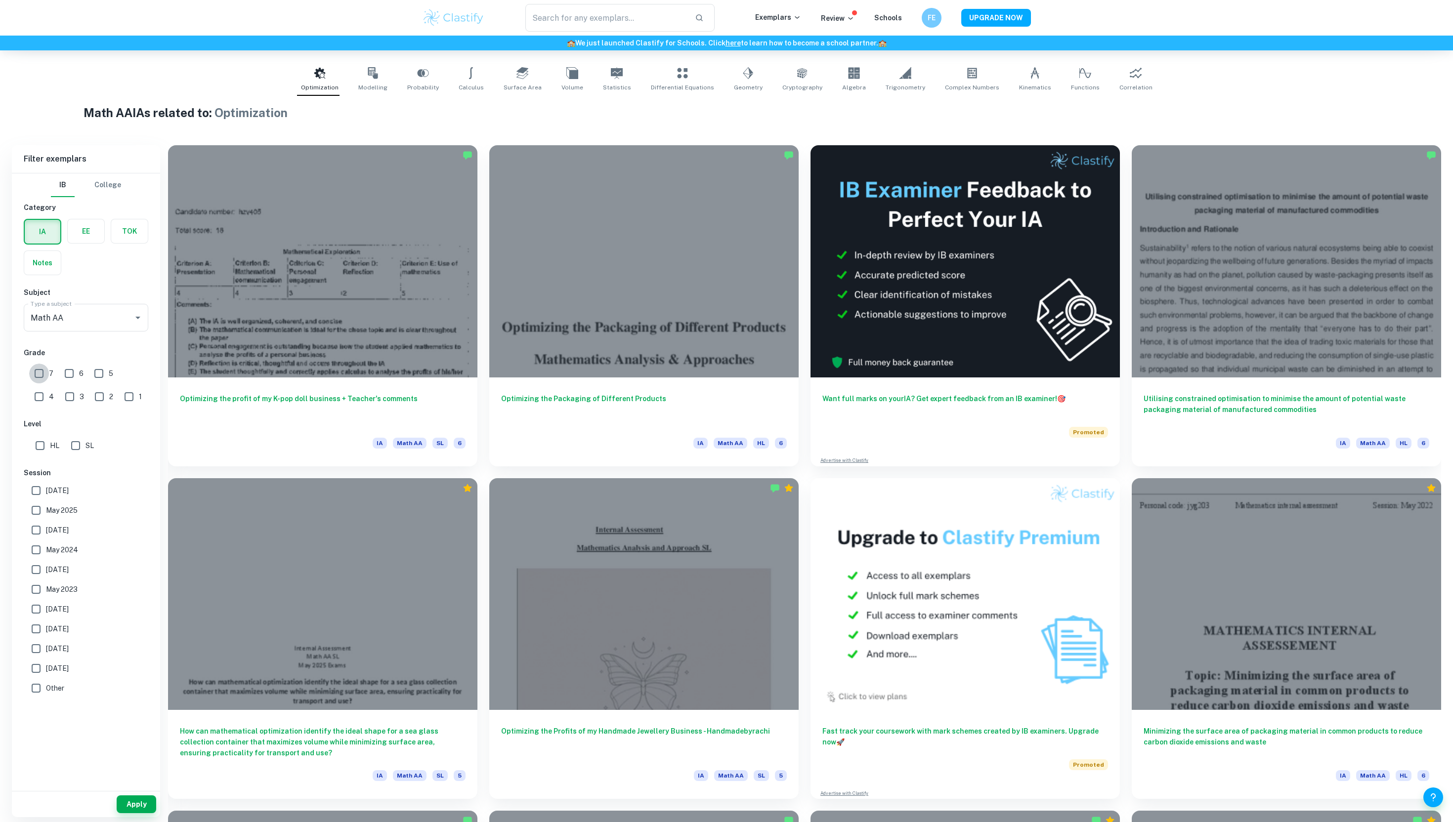
click at [47, 371] on input "7" at bounding box center [39, 374] width 20 height 20
checkbox input "true"
click at [35, 451] on input "HL" at bounding box center [40, 446] width 20 height 20
checkbox input "true"
click at [132, 802] on button "Apply" at bounding box center [137, 805] width 40 height 18
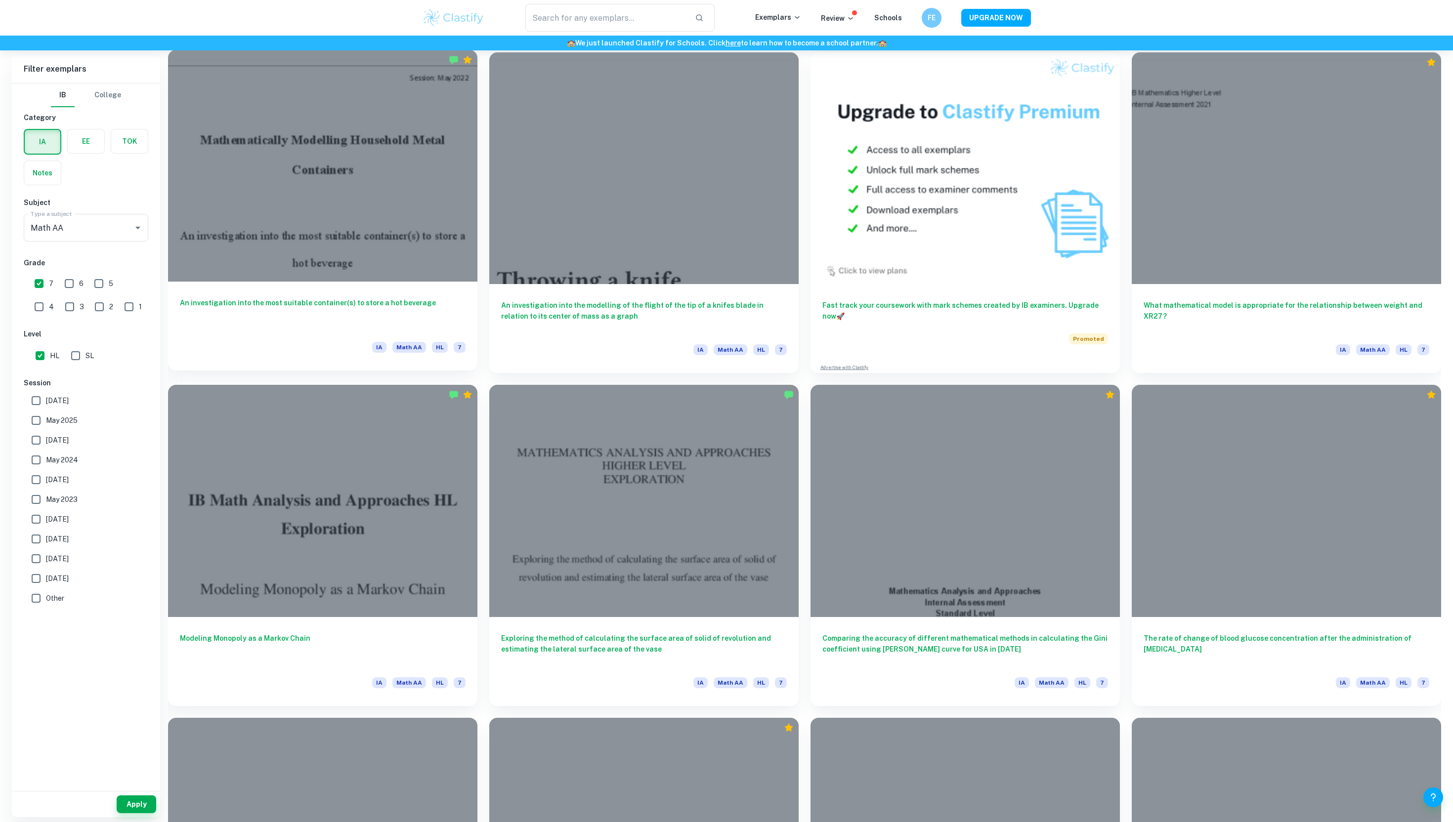
scroll to position [665, 0]
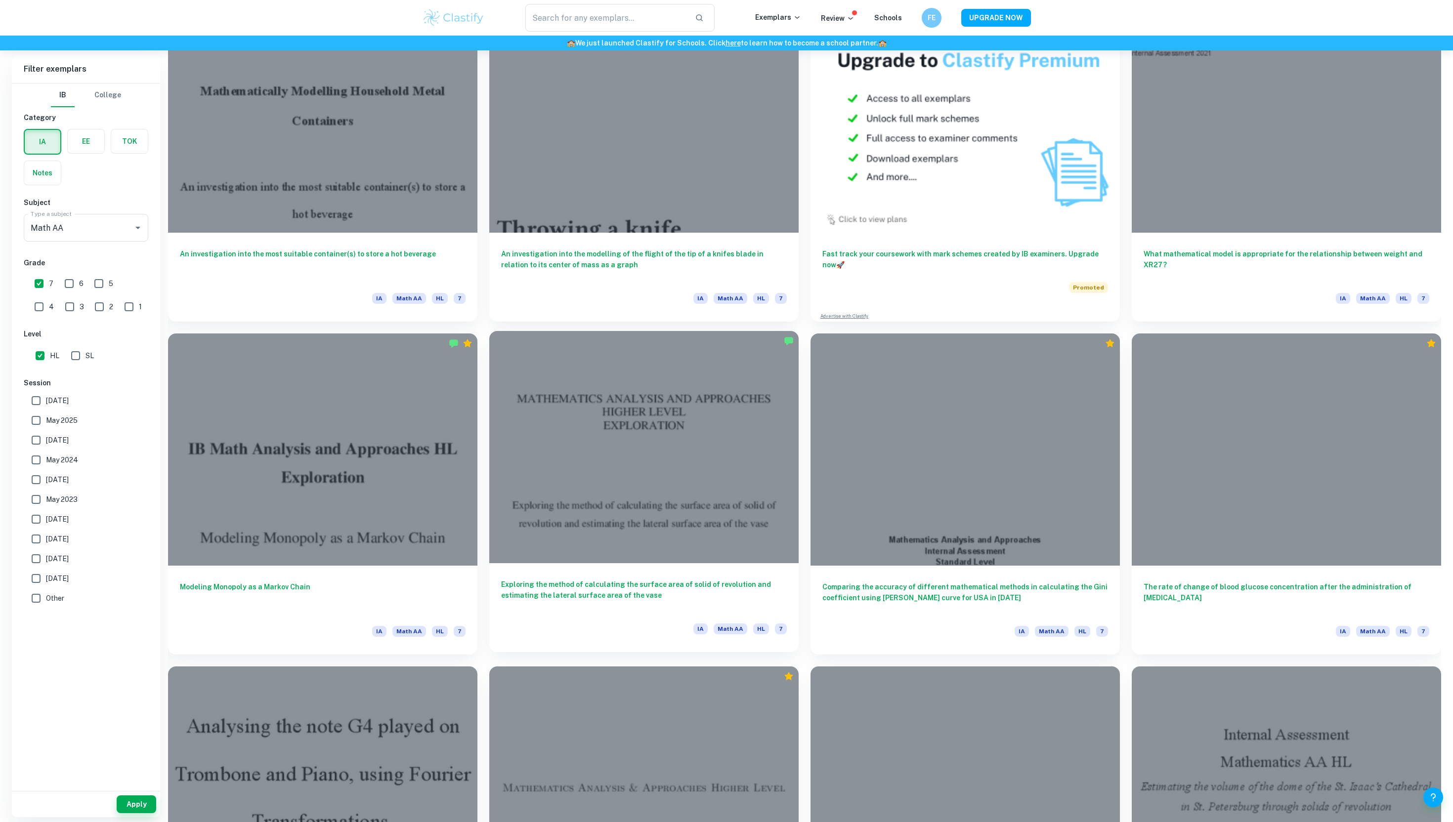
click at [536, 605] on h6 "Exploring the method of calculating the surface area of solid of revolution and…" at bounding box center [644, 595] width 286 height 33
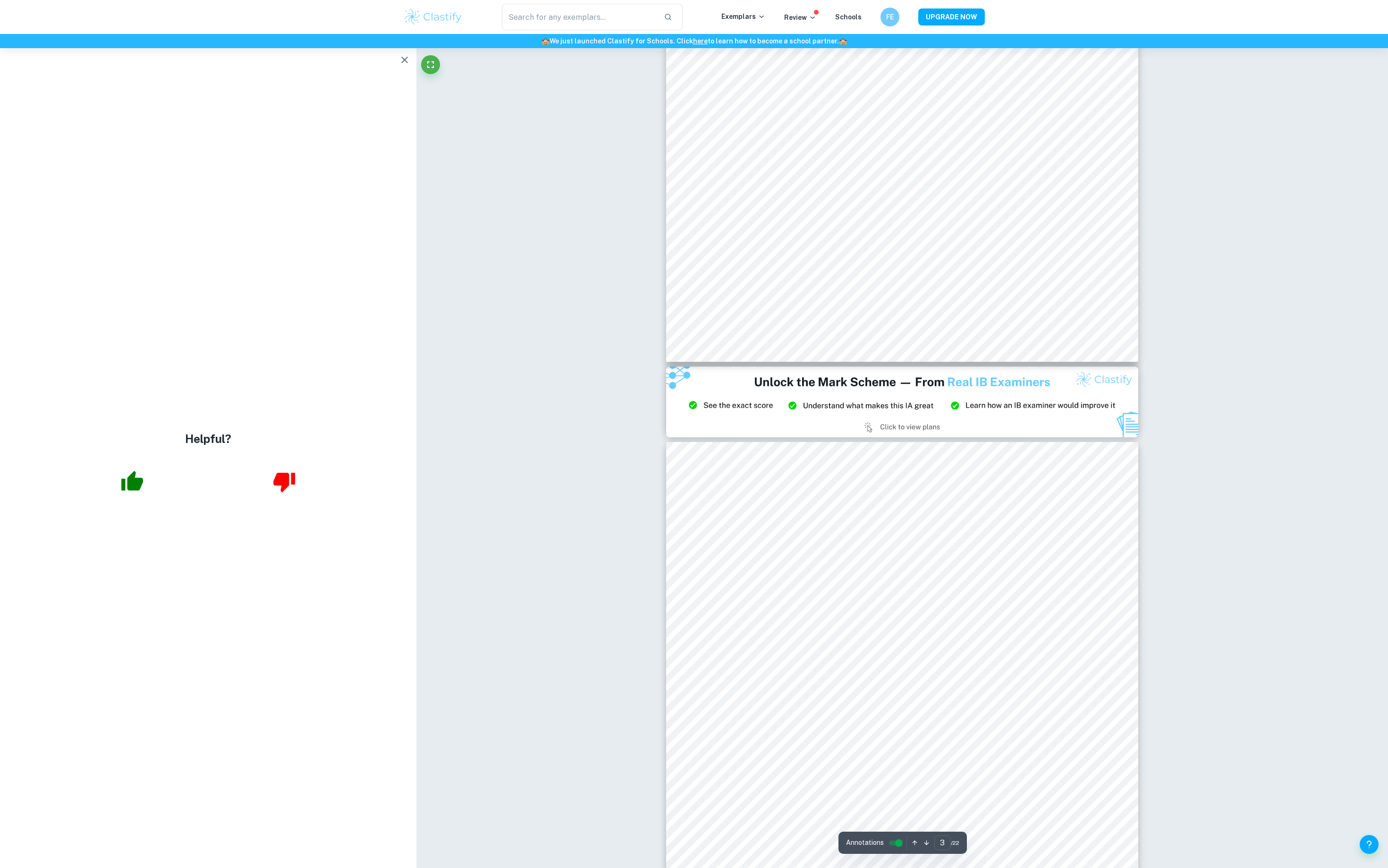
scroll to position [1268, 0]
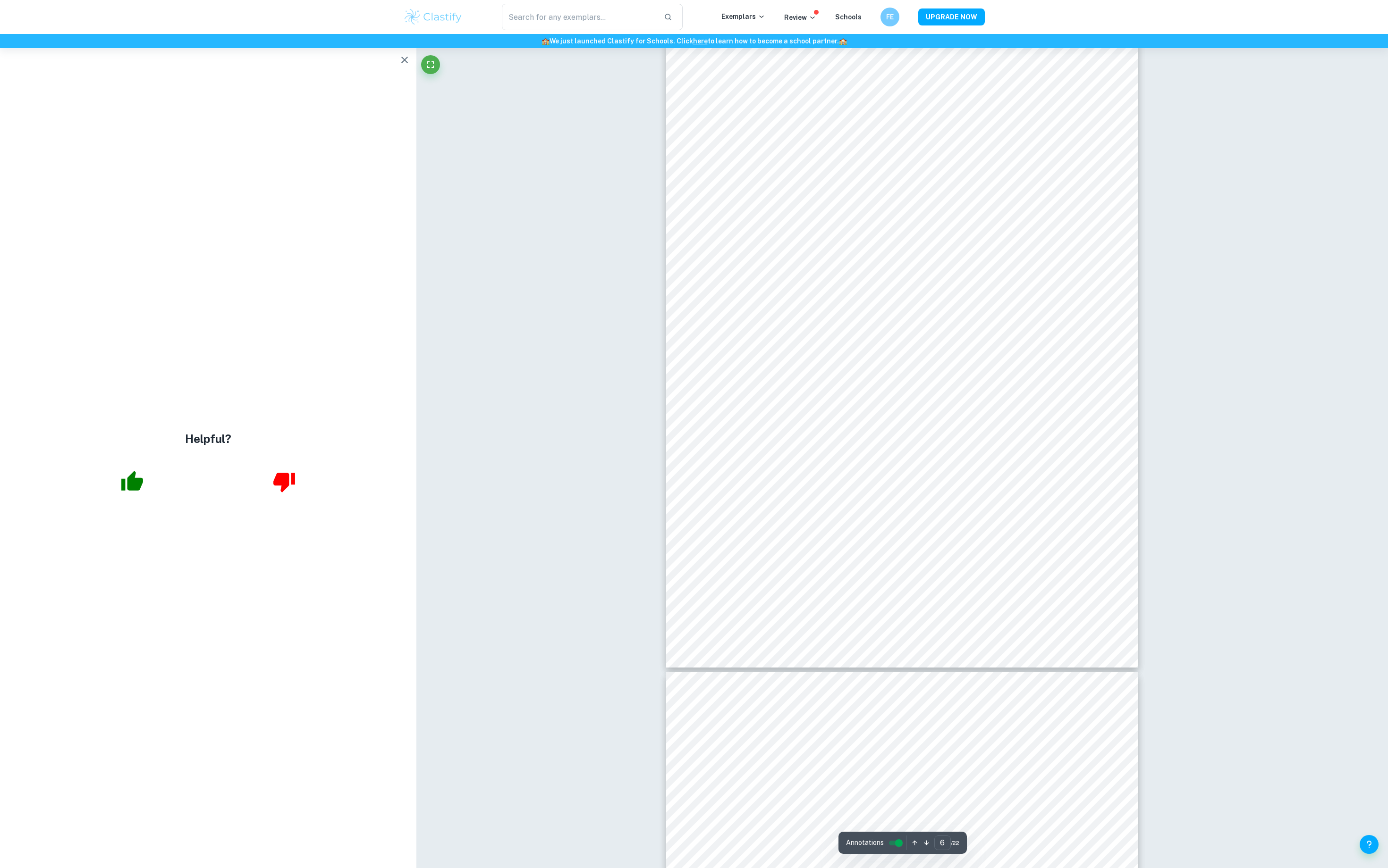
type input "7"
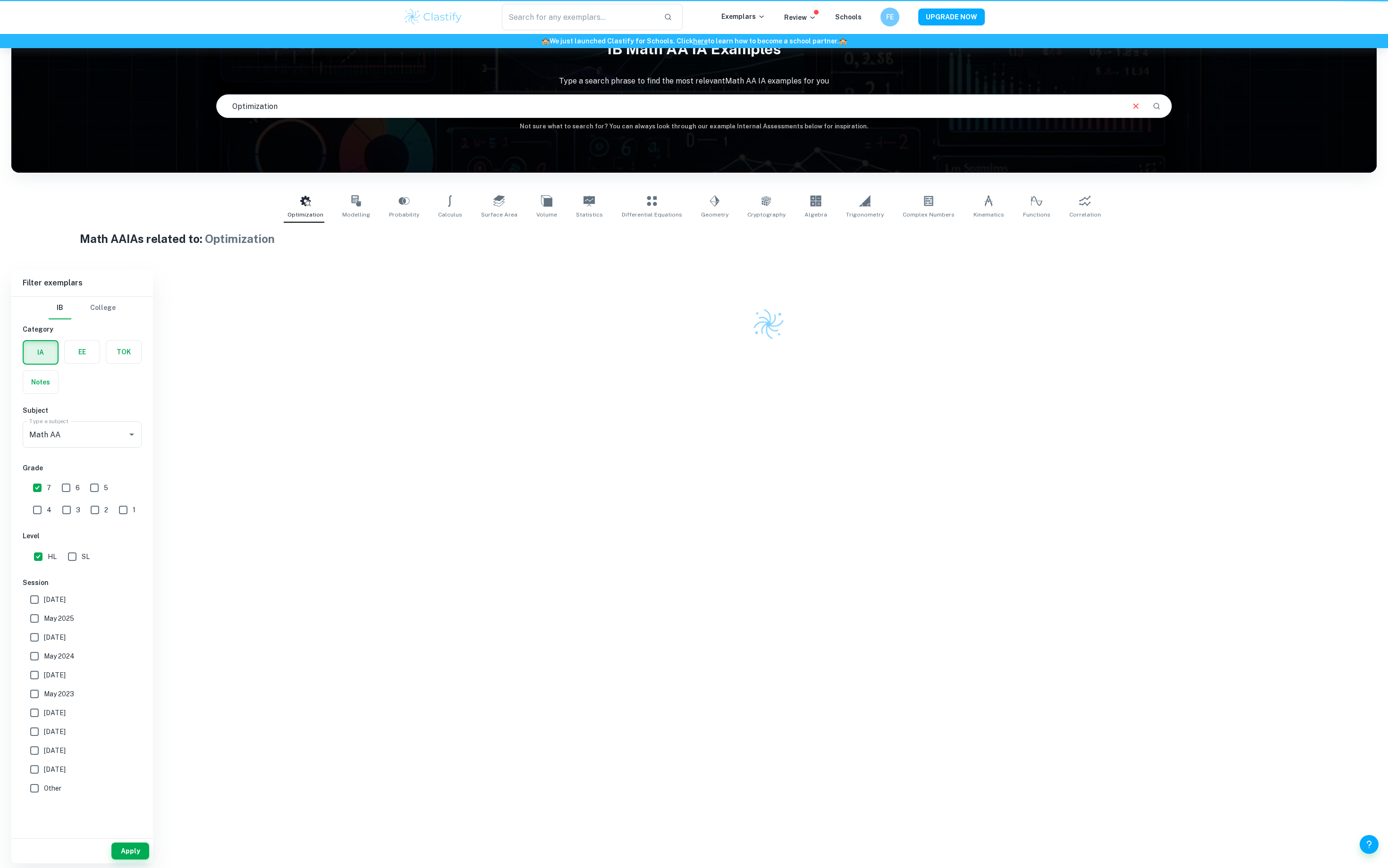
scroll to position [48, 0]
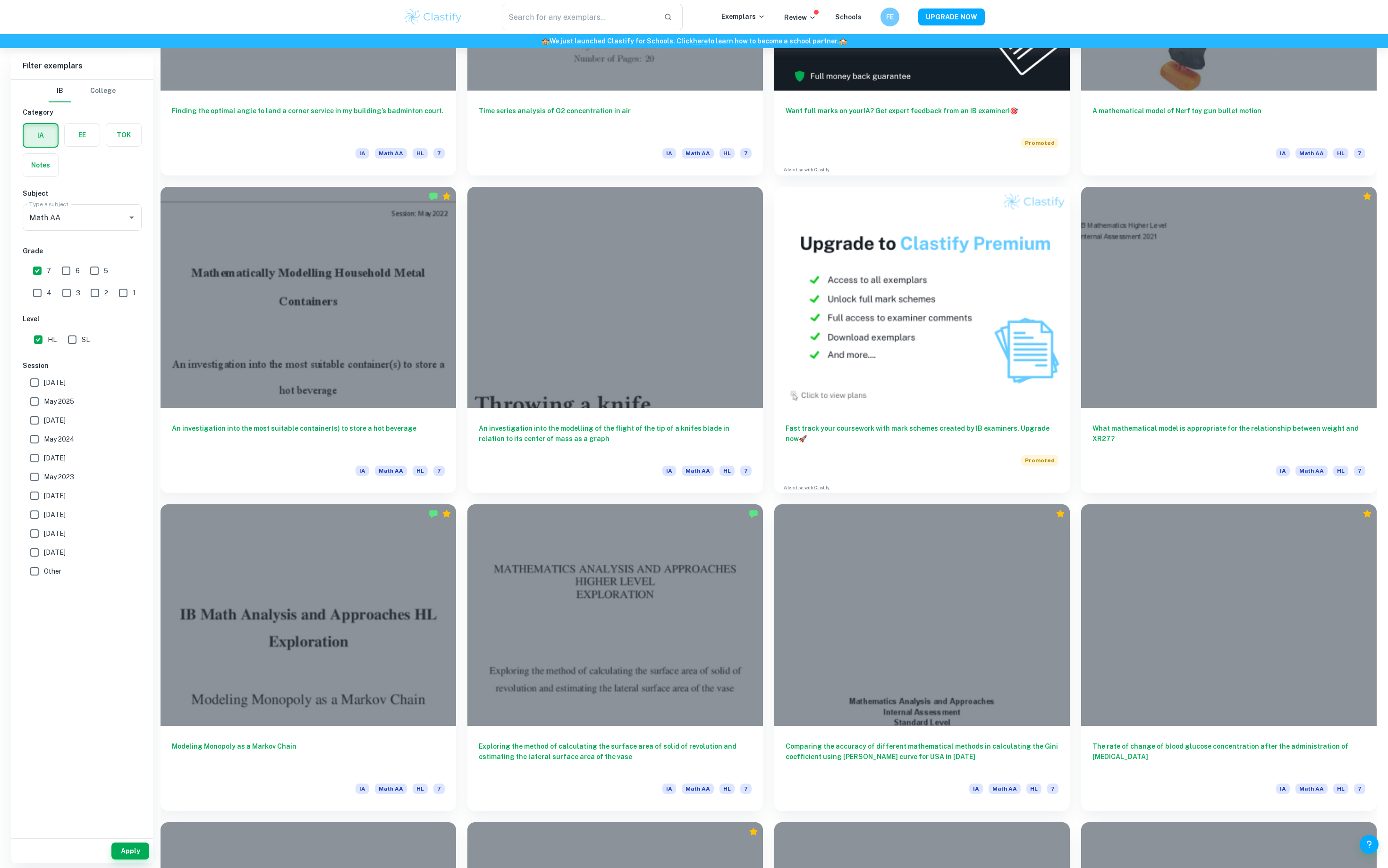
scroll to position [459, 0]
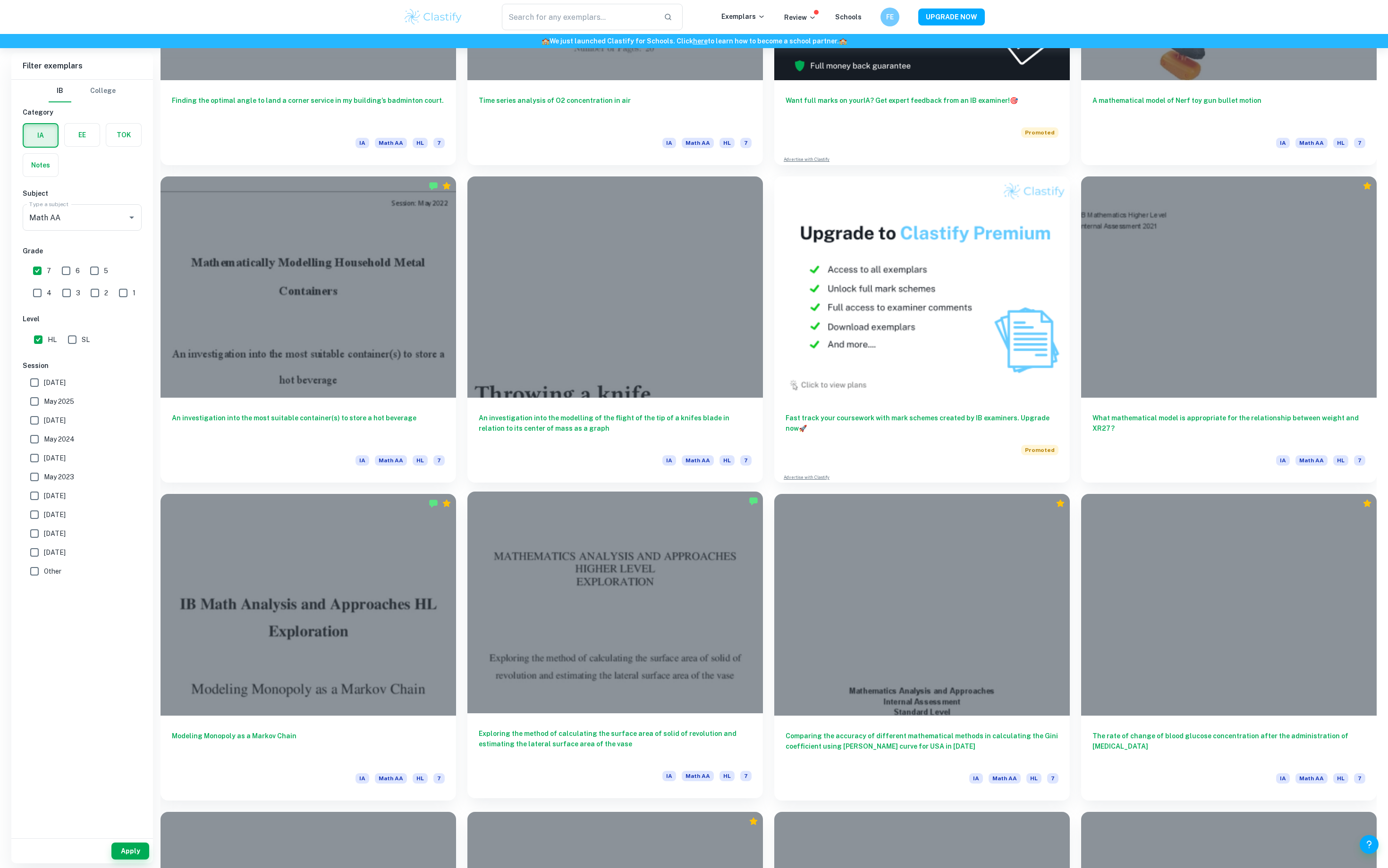
click at [624, 766] on div "Exploring the method of calculating the surface area of solid of revolution and…" at bounding box center [614, 755] width 295 height 85
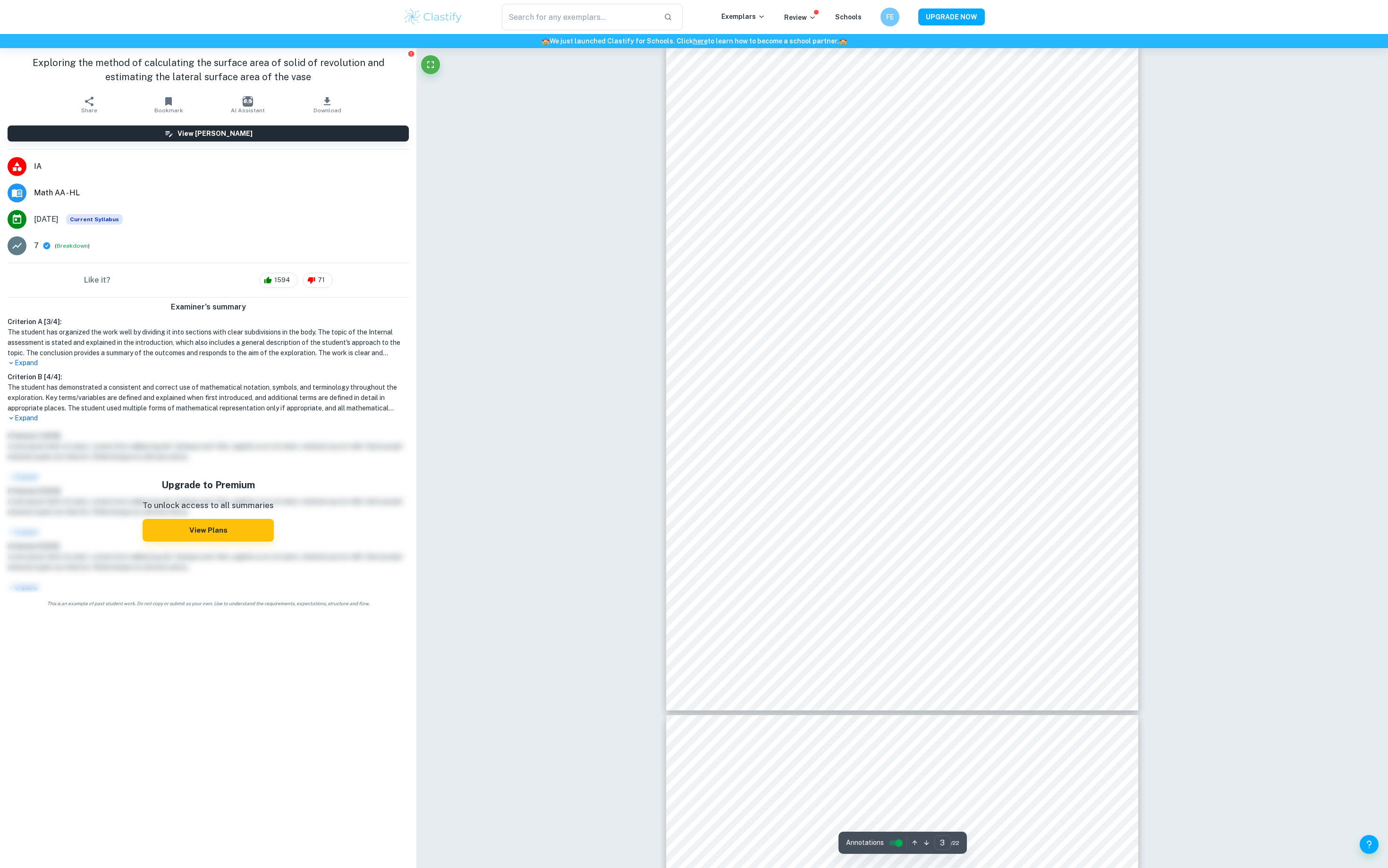
scroll to position [1366, 0]
type input "4"
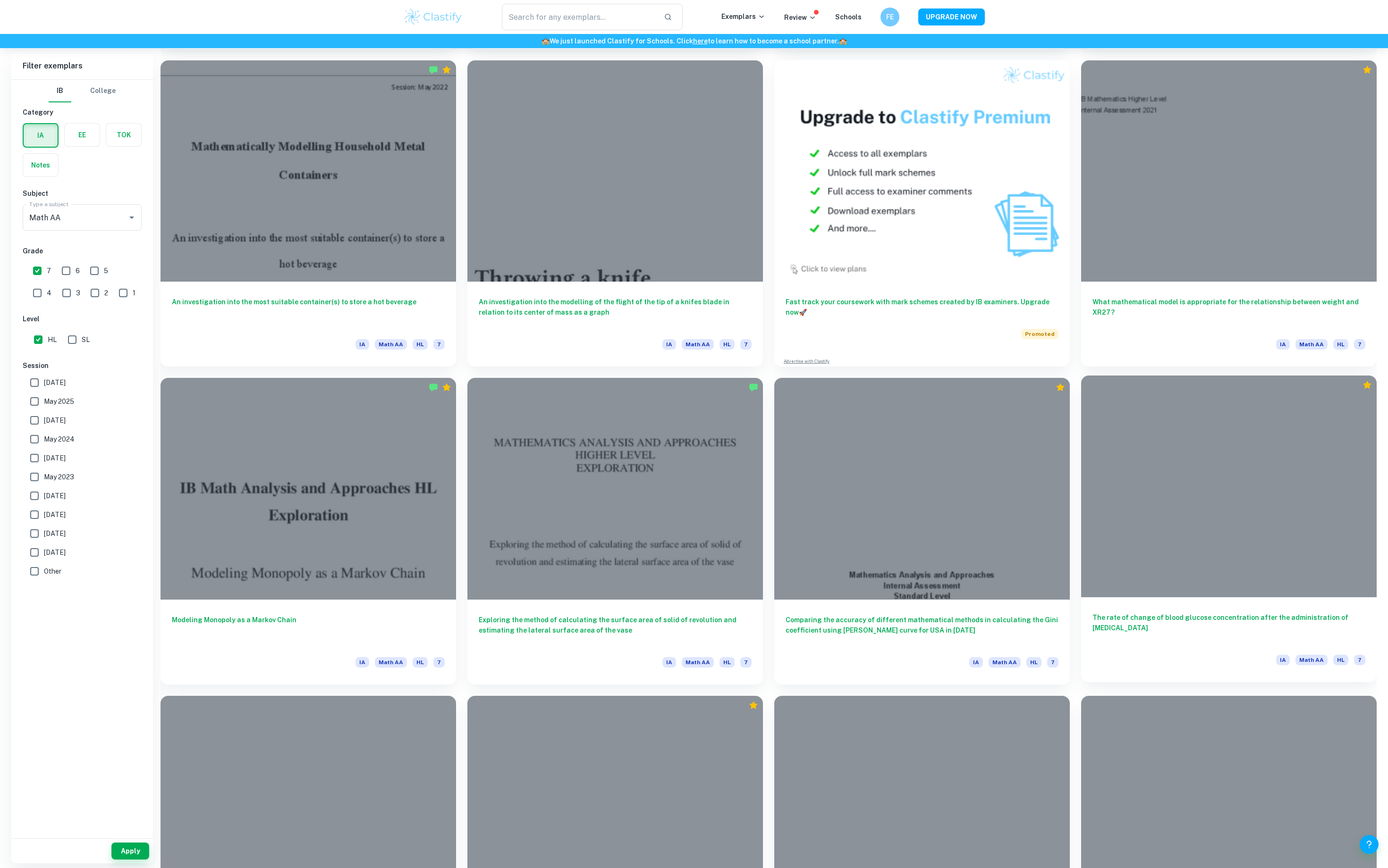
scroll to position [820, 0]
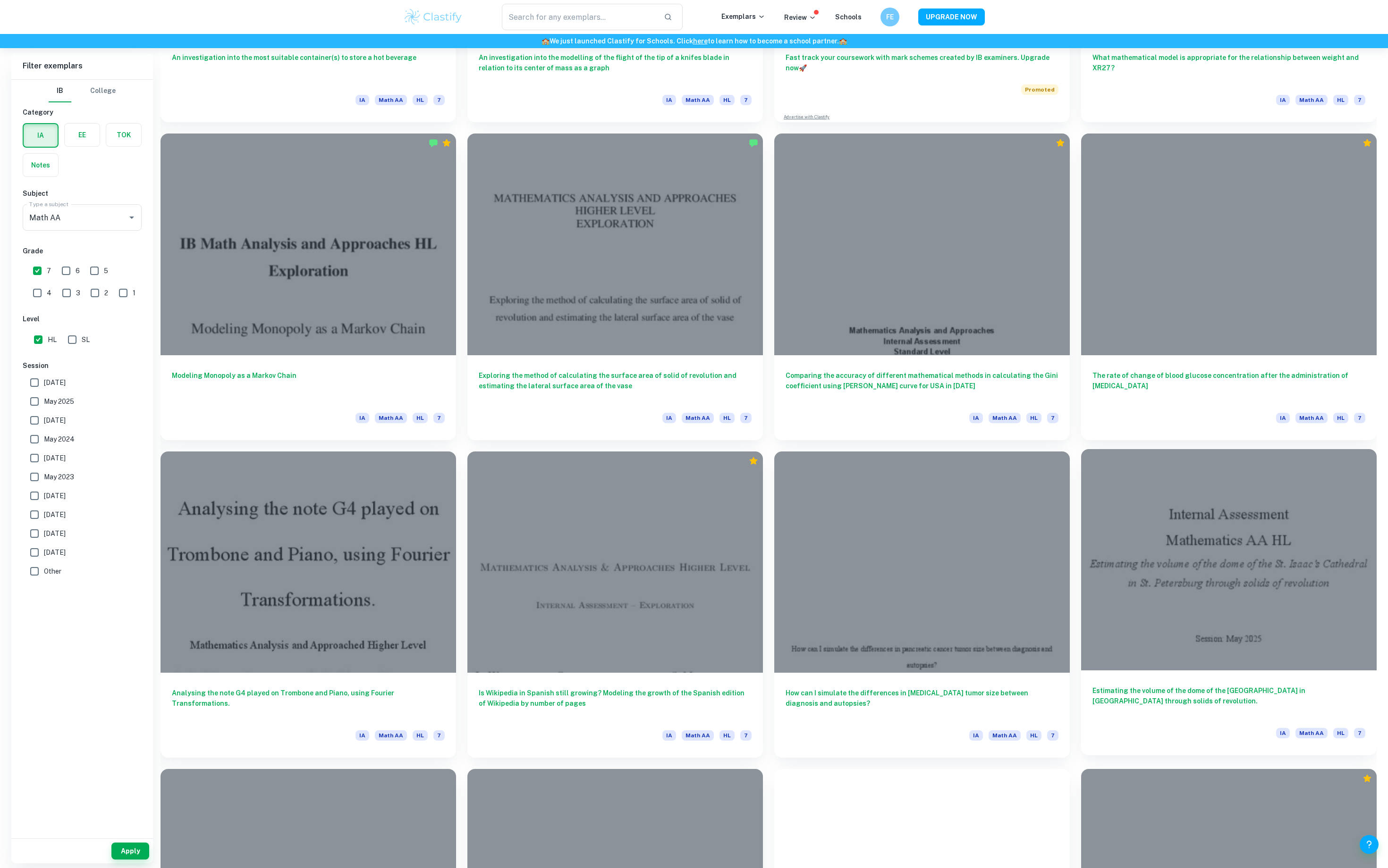
click at [1142, 716] on div "Estimating the volume of the dome of the [GEOGRAPHIC_DATA] in [GEOGRAPHIC_DATA]…" at bounding box center [1228, 712] width 295 height 85
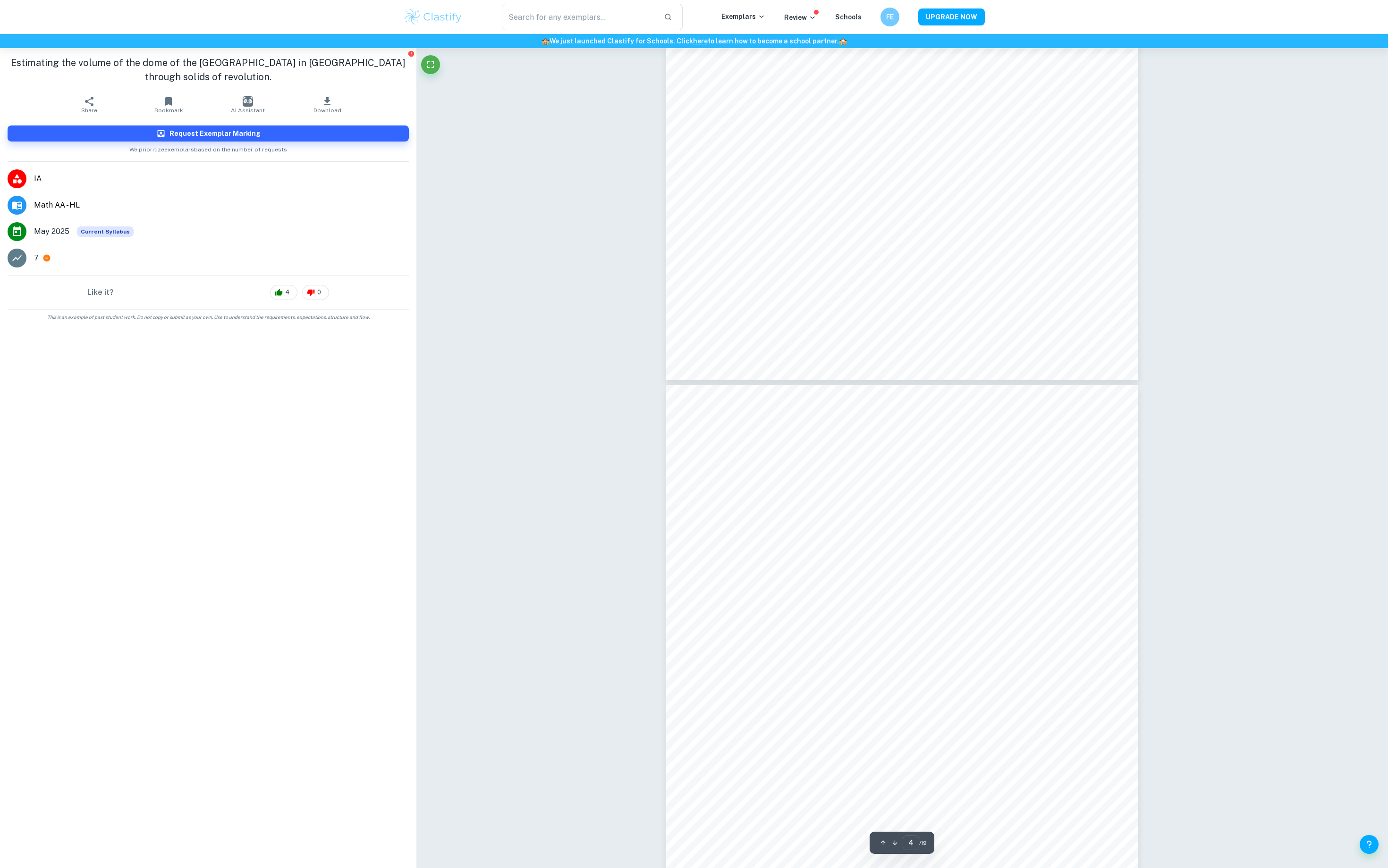
scroll to position [1894, 0]
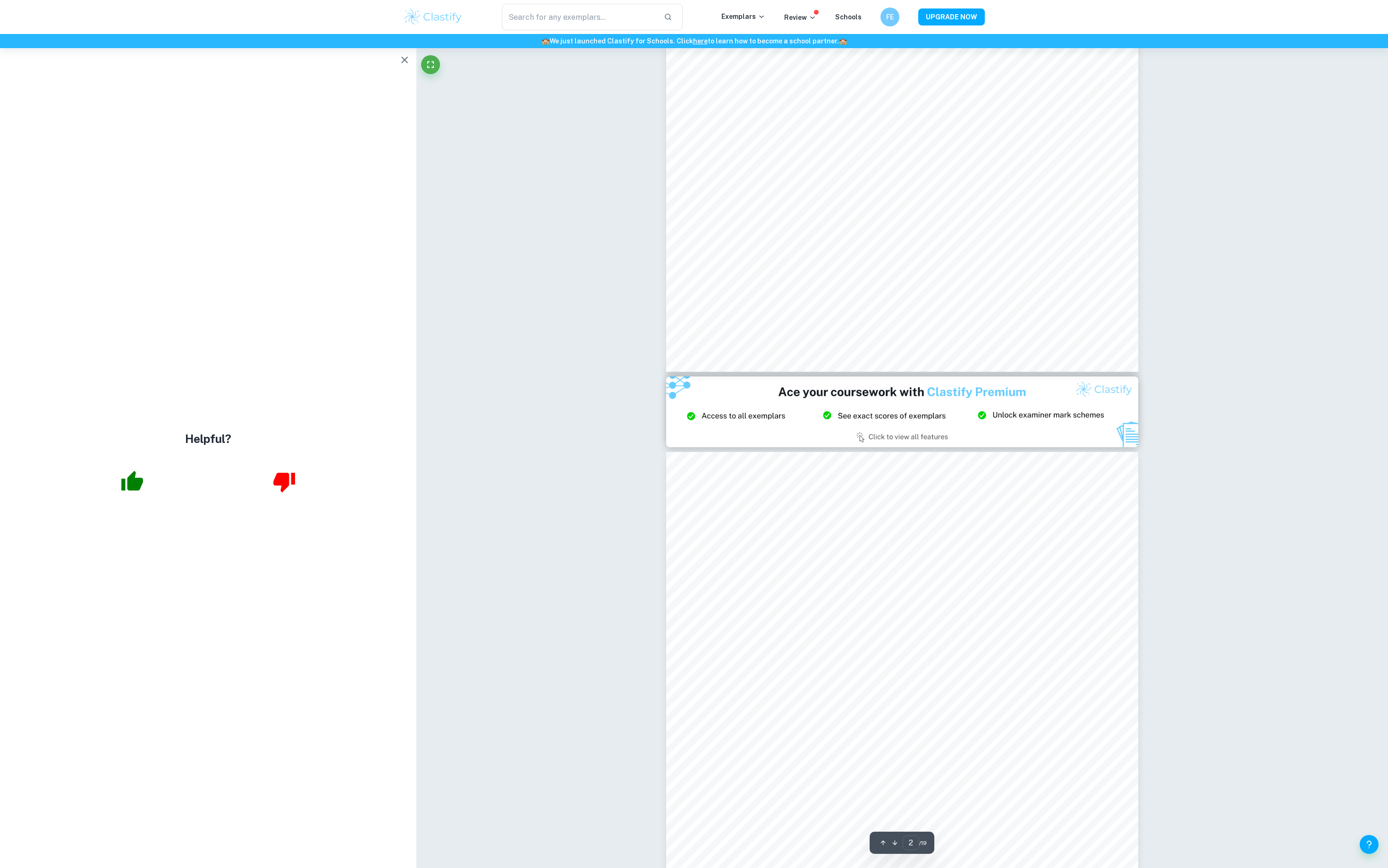
type input "3"
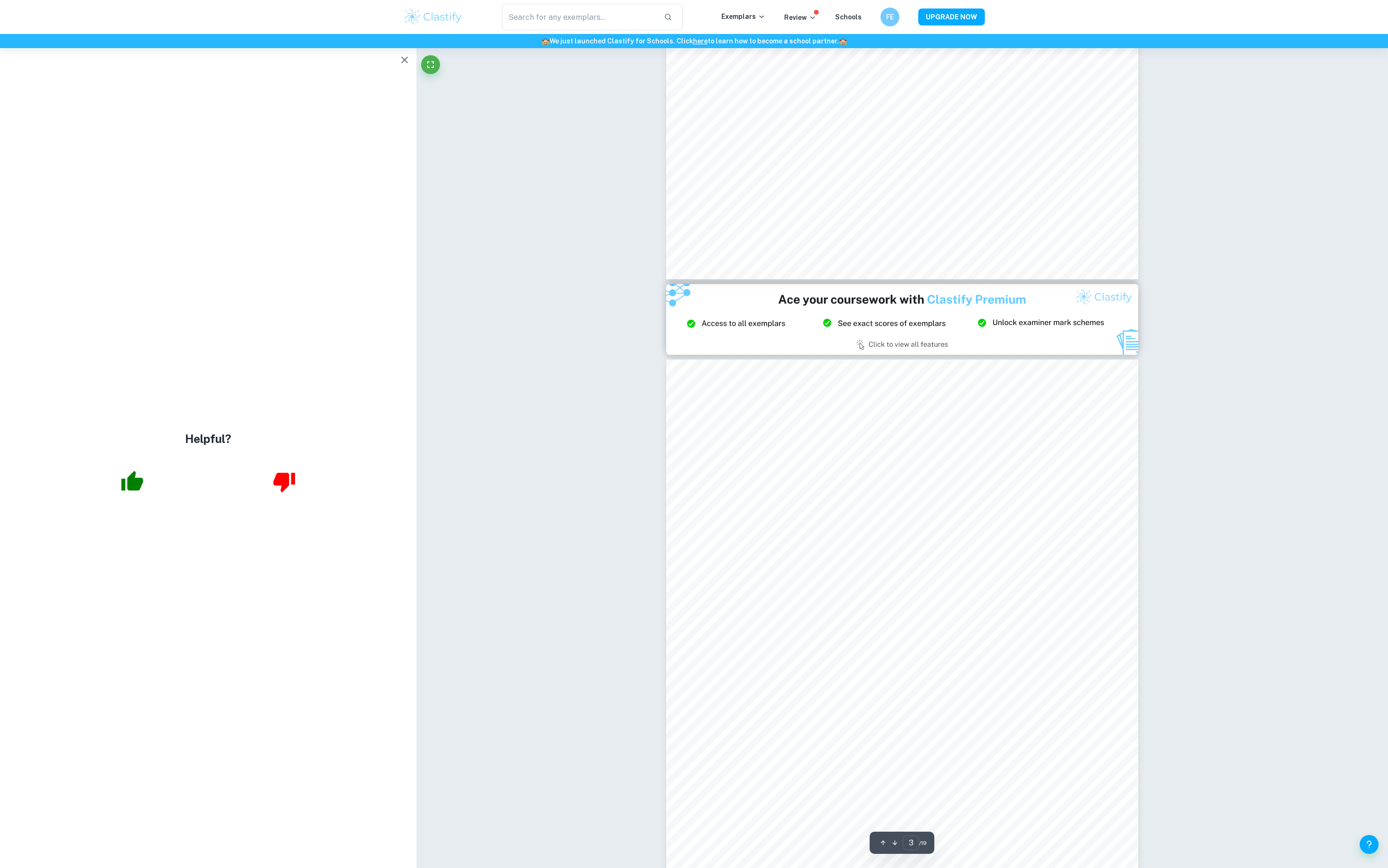
scroll to position [1192, 0]
